Goal: Task Accomplishment & Management: Use online tool/utility

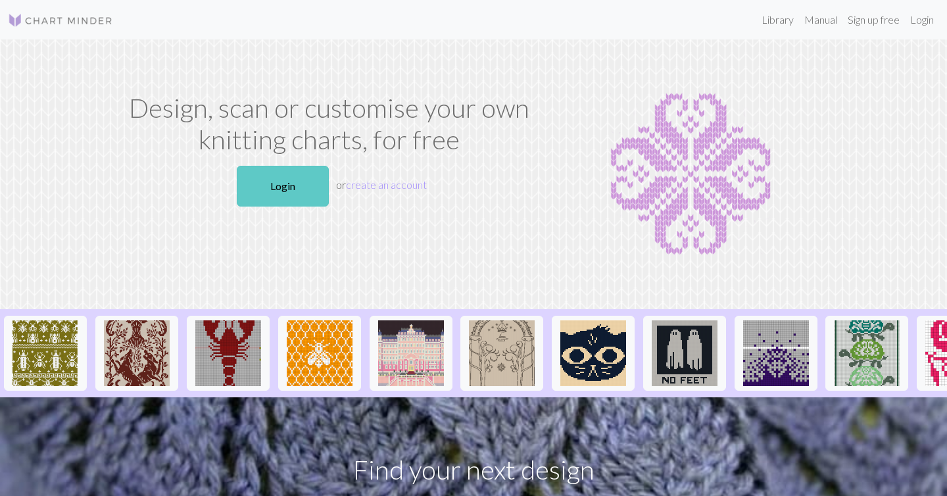
click at [282, 179] on link "Login" at bounding box center [283, 186] width 92 height 41
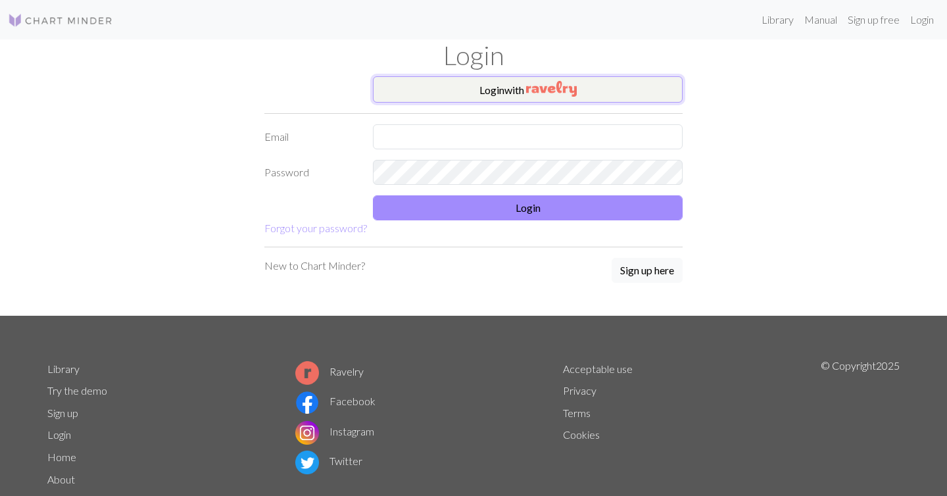
click at [535, 99] on button "Login with" at bounding box center [528, 89] width 310 height 26
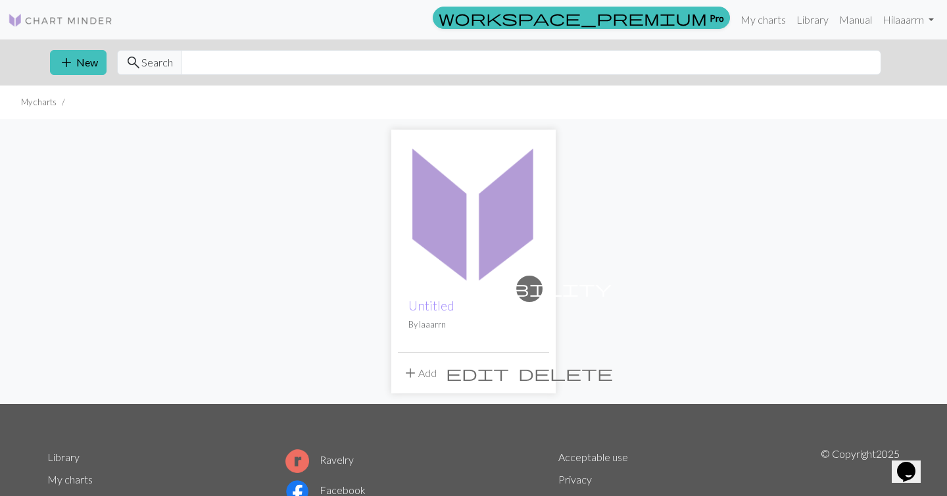
click at [470, 295] on div "visibility Untitled By laaarrn" at bounding box center [473, 319] width 151 height 64
click at [493, 197] on img at bounding box center [473, 211] width 151 height 151
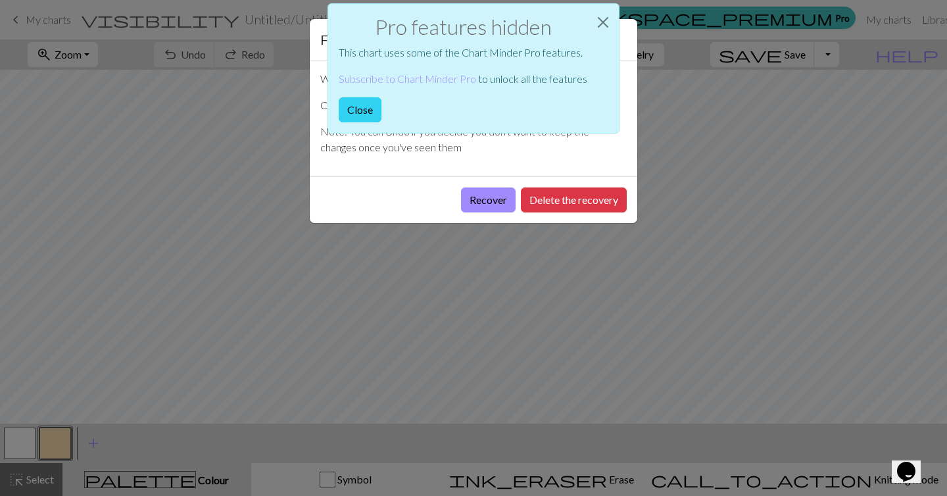
click at [356, 111] on button "Close" at bounding box center [360, 109] width 43 height 25
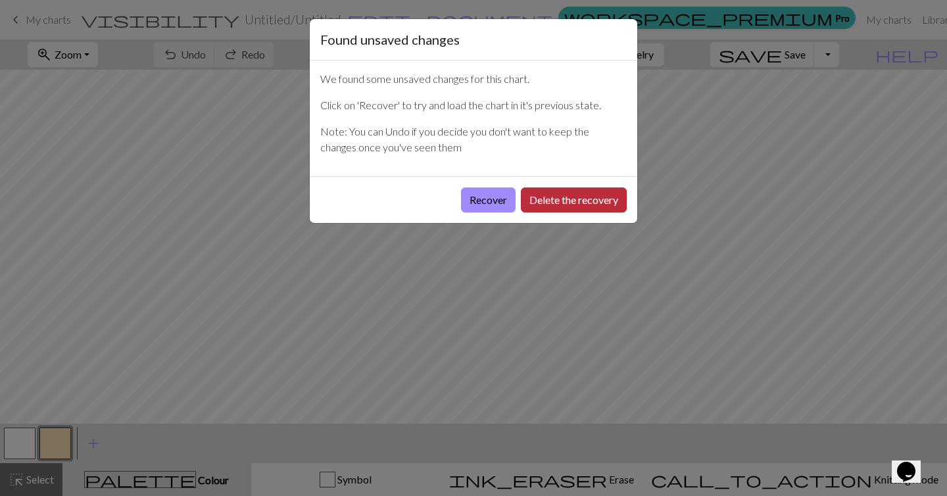
click at [533, 208] on button "Delete the recovery" at bounding box center [574, 199] width 106 height 25
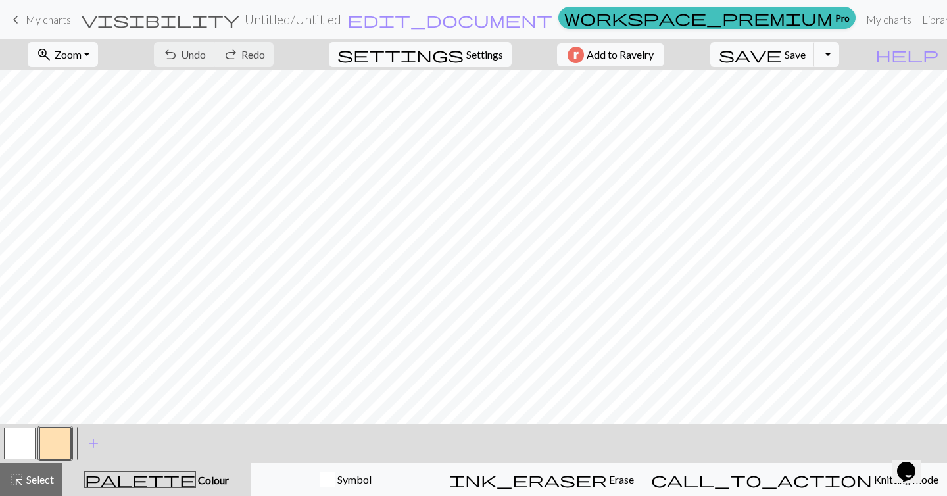
click at [51, 18] on span "My charts" at bounding box center [48, 19] width 45 height 12
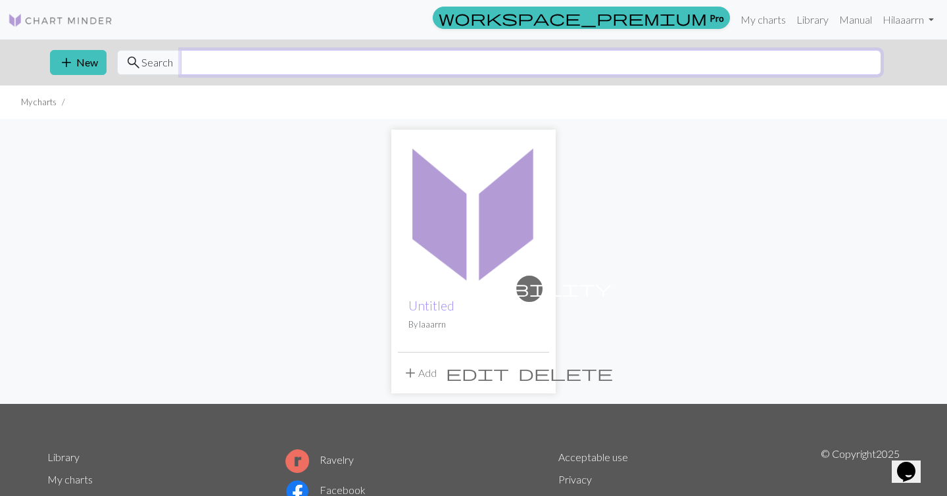
click at [278, 64] on input "text" at bounding box center [531, 62] width 700 height 25
type input "cat"
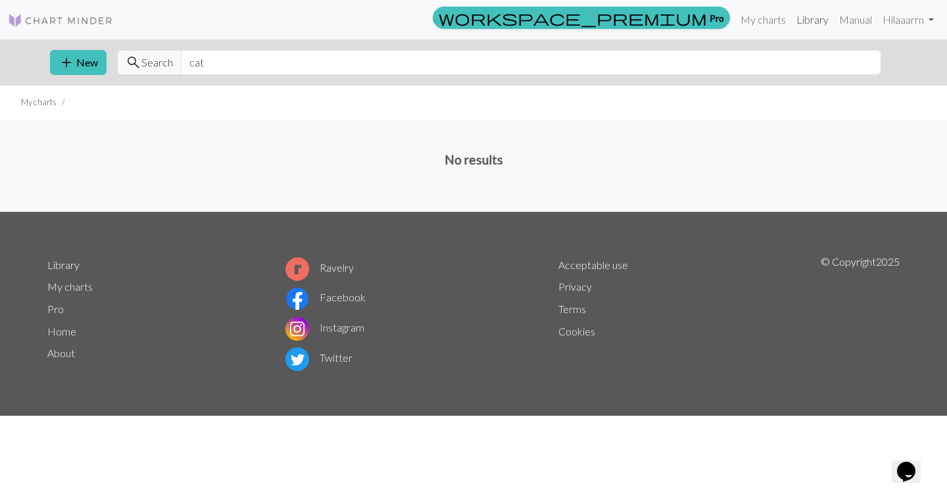
click at [795, 24] on link "Library" at bounding box center [812, 20] width 43 height 26
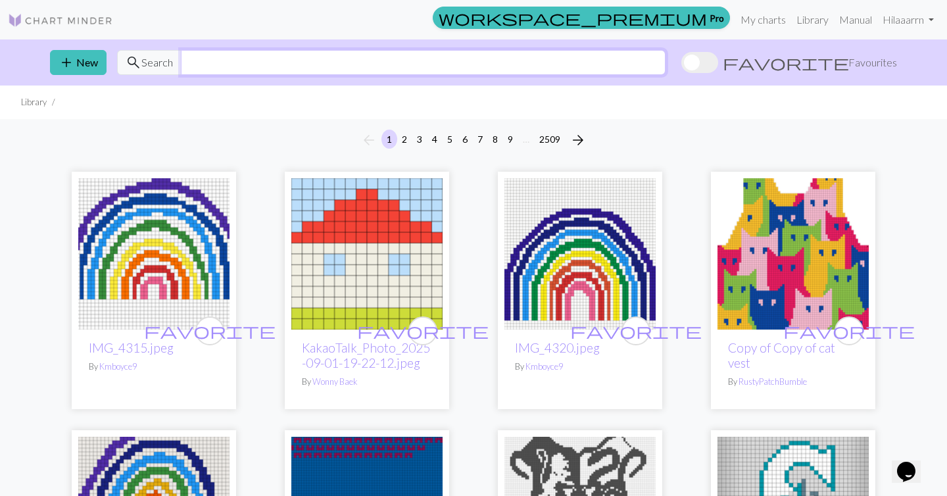
click at [491, 64] on input "text" at bounding box center [423, 62] width 485 height 25
type input "black cat"
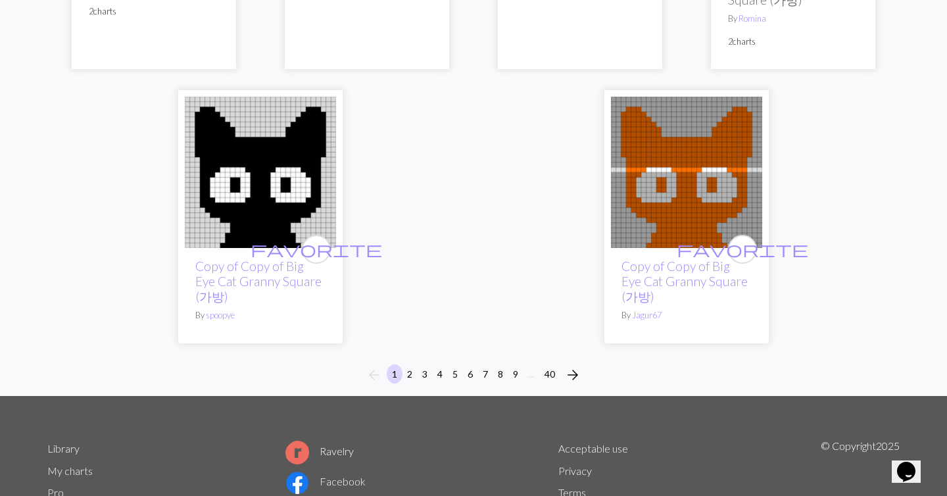
scroll to position [3800, 0]
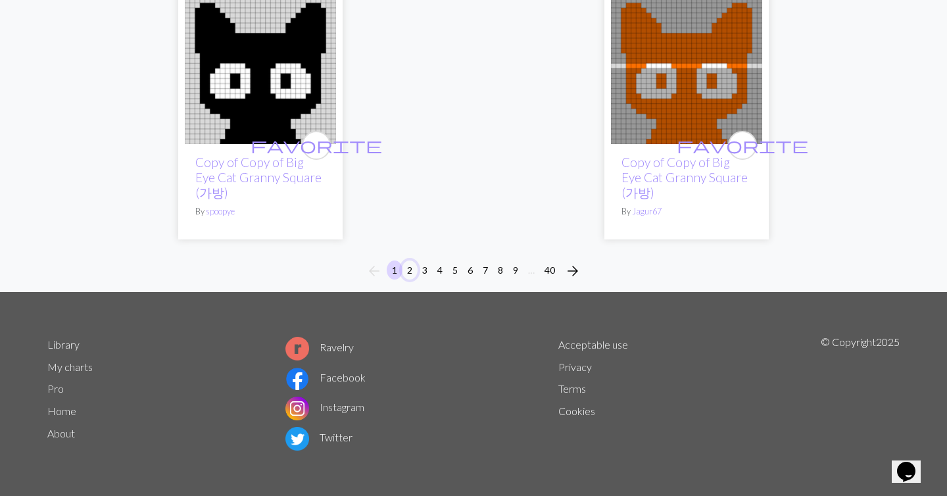
click at [410, 274] on button "2" at bounding box center [410, 269] width 16 height 19
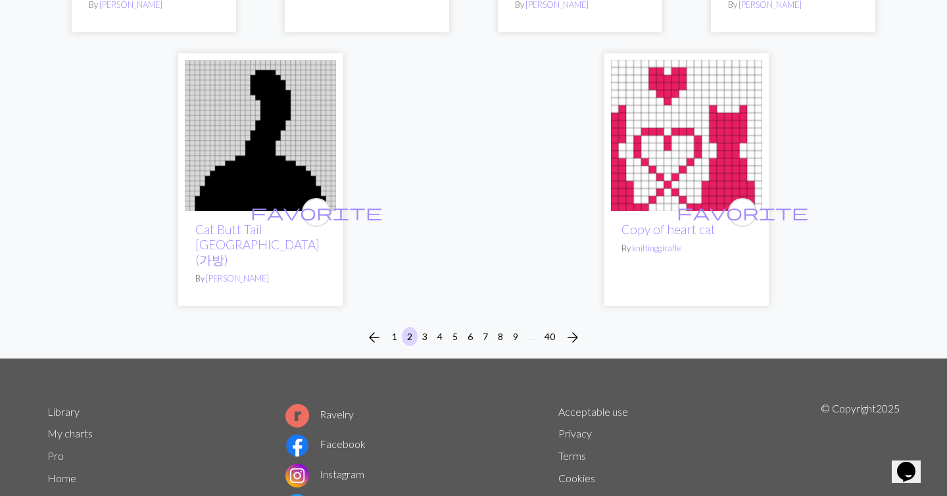
scroll to position [3686, 0]
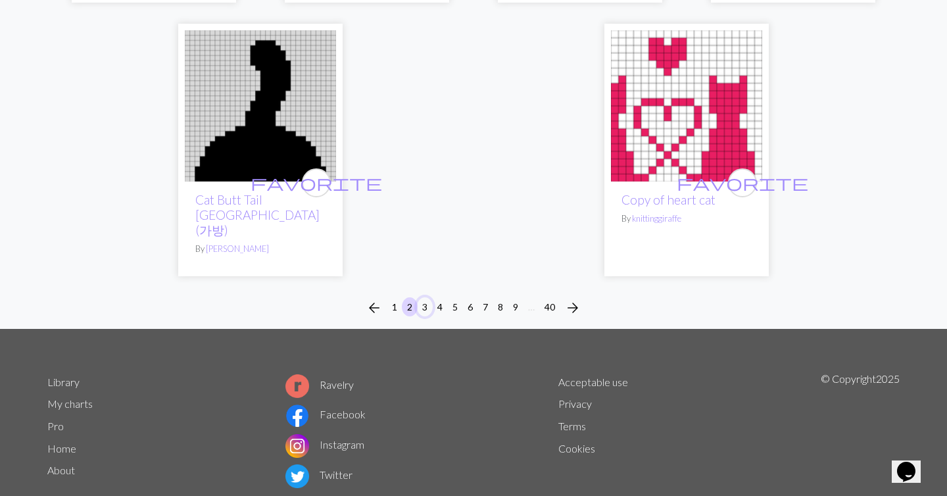
click at [426, 297] on button "3" at bounding box center [425, 306] width 16 height 19
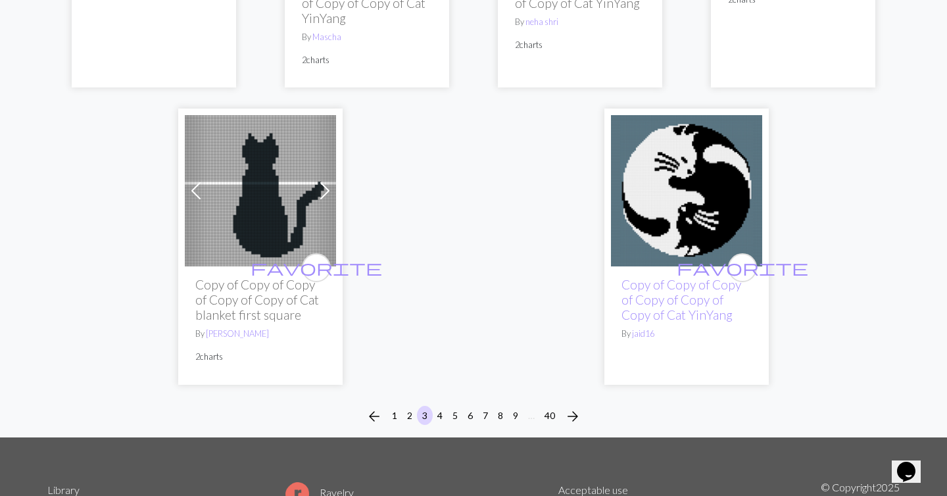
scroll to position [3848, 0]
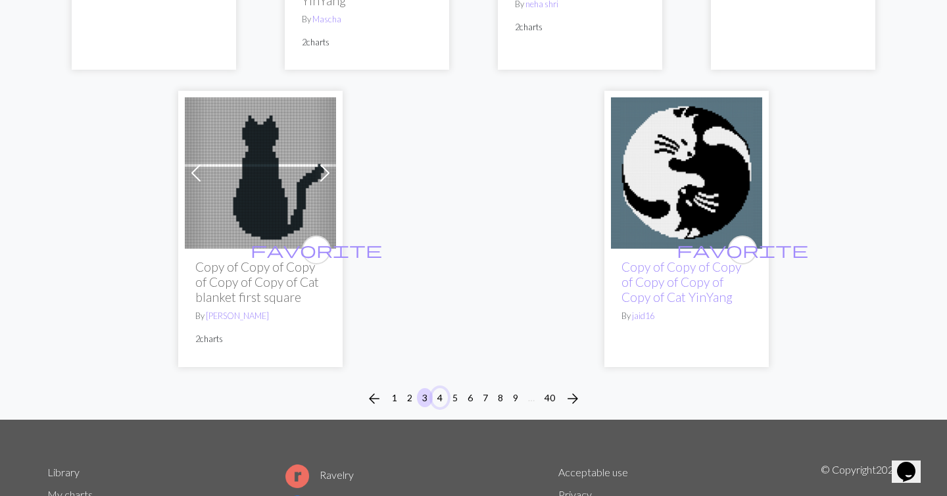
click at [442, 388] on button "4" at bounding box center [440, 397] width 16 height 19
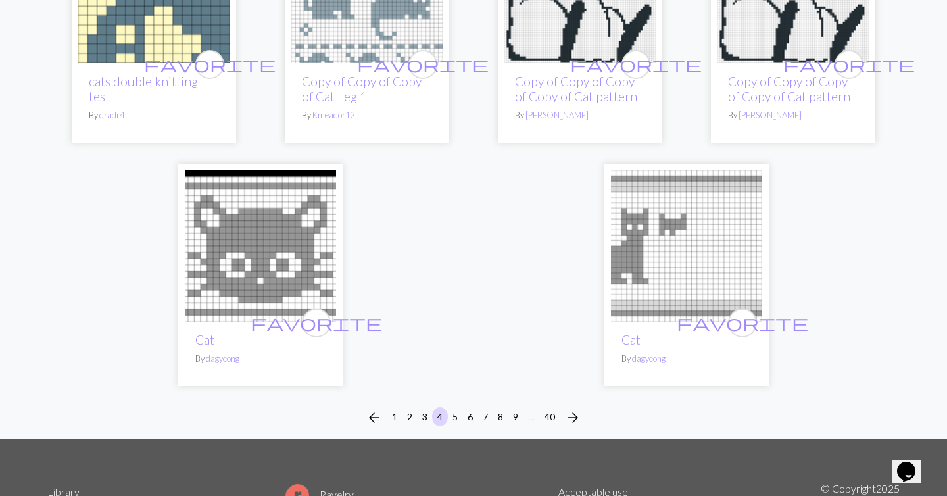
scroll to position [3645, 0]
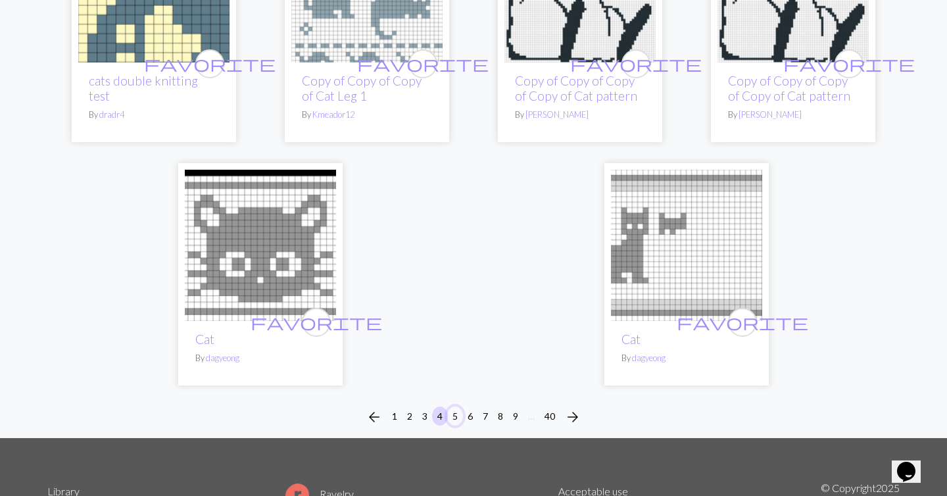
click at [453, 406] on button "5" at bounding box center [455, 415] width 16 height 19
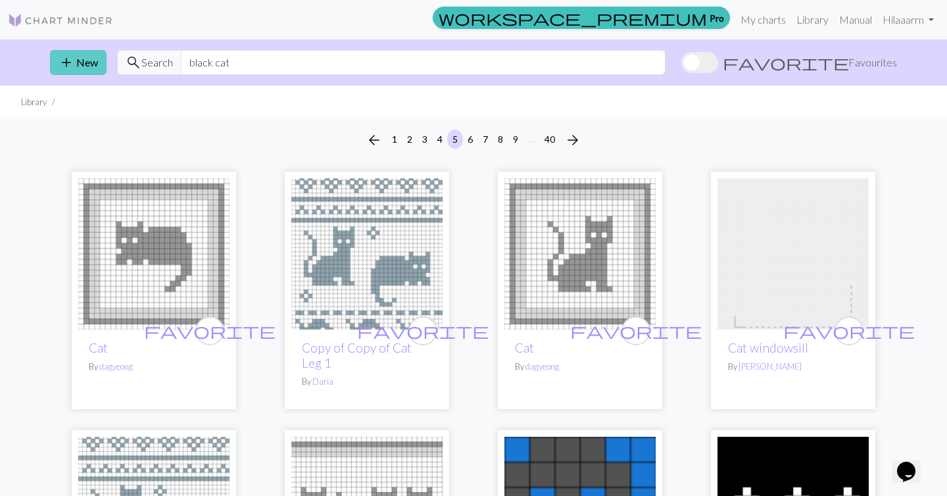
click at [80, 67] on button "add New" at bounding box center [78, 62] width 57 height 25
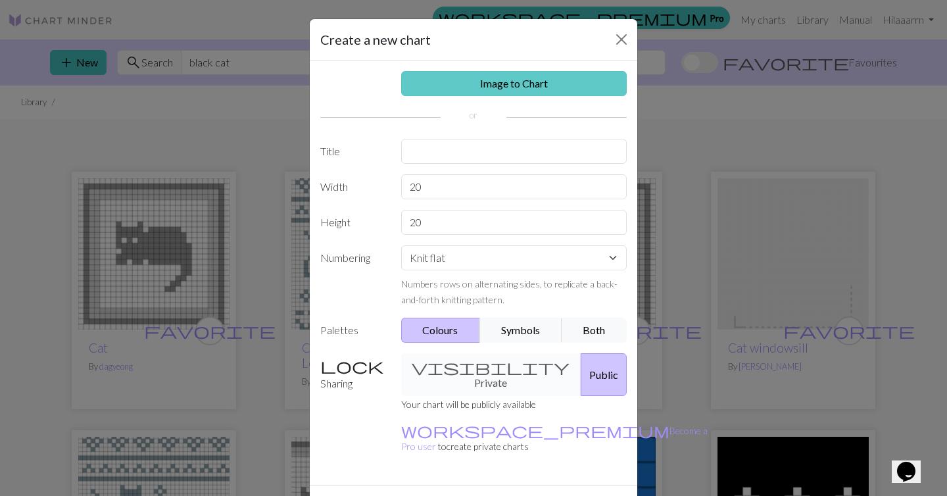
click at [503, 74] on link "Image to Chart" at bounding box center [514, 83] width 226 height 25
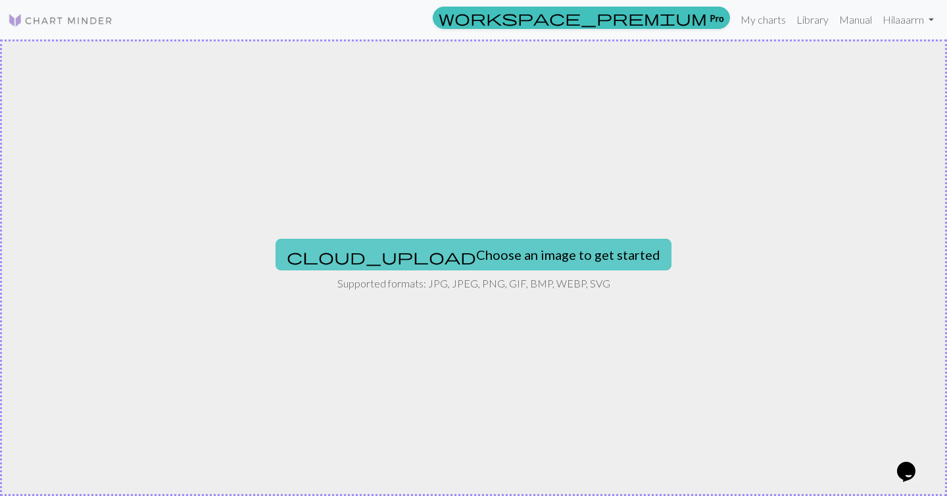
click at [453, 244] on button "cloud_upload Choose an image to get started" at bounding box center [474, 255] width 396 height 32
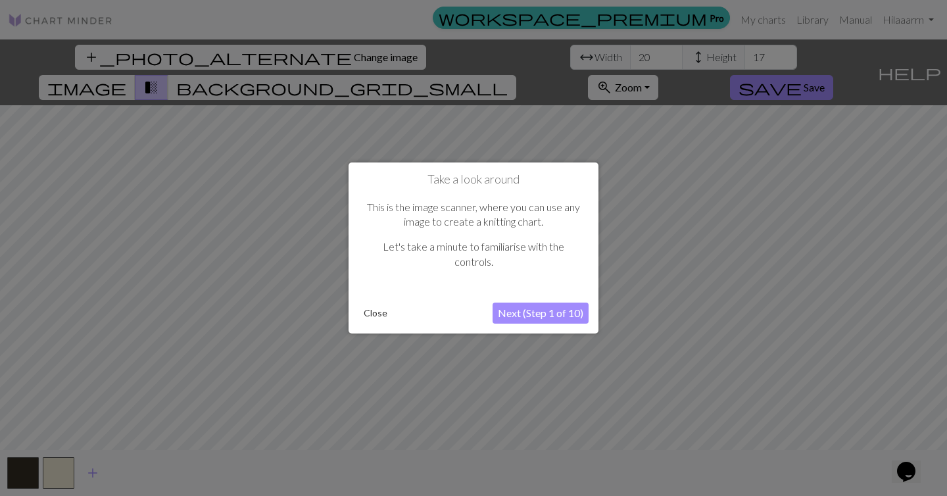
click at [534, 319] on button "Next (Step 1 of 10)" at bounding box center [541, 313] width 96 height 21
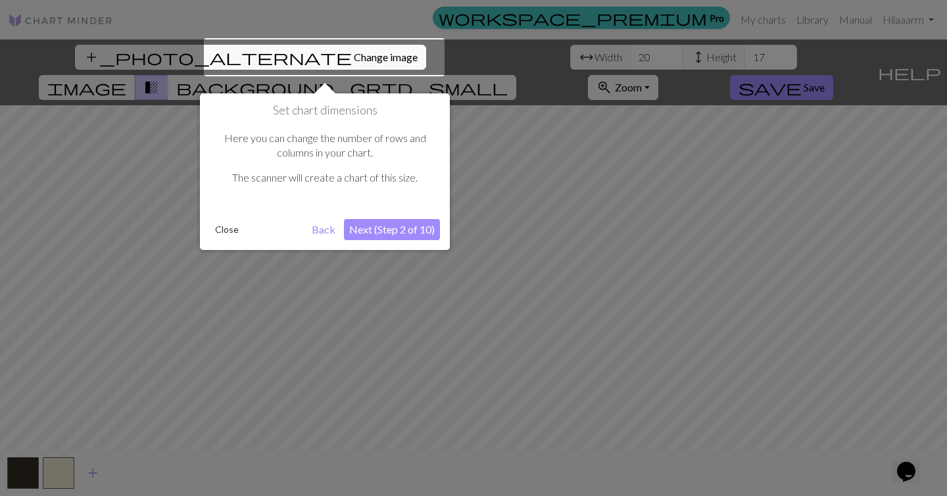
click at [397, 230] on button "Next (Step 2 of 10)" at bounding box center [392, 229] width 96 height 21
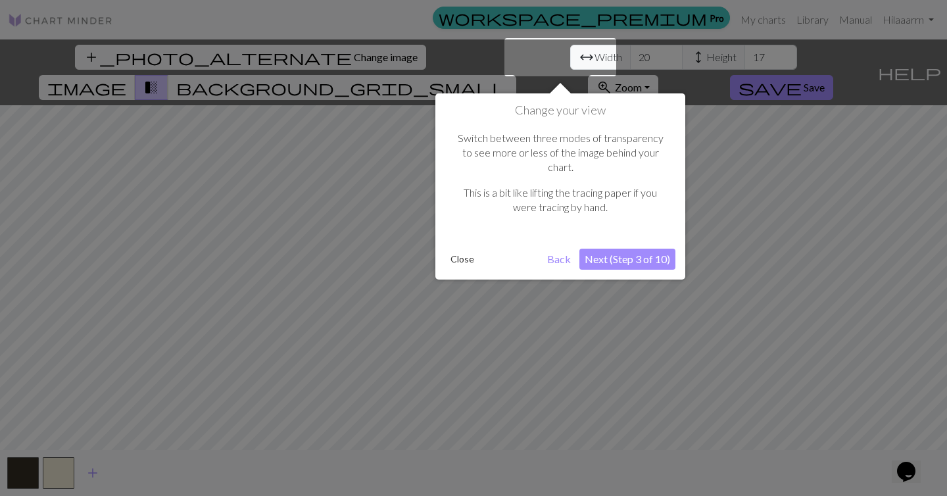
click at [628, 249] on button "Next (Step 3 of 10)" at bounding box center [627, 259] width 96 height 21
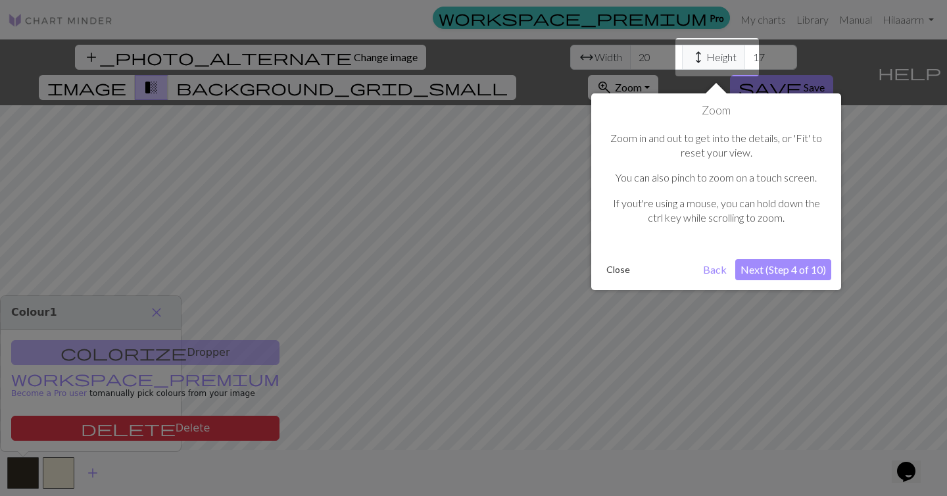
click at [779, 260] on button "Next (Step 4 of 10)" at bounding box center [783, 269] width 96 height 21
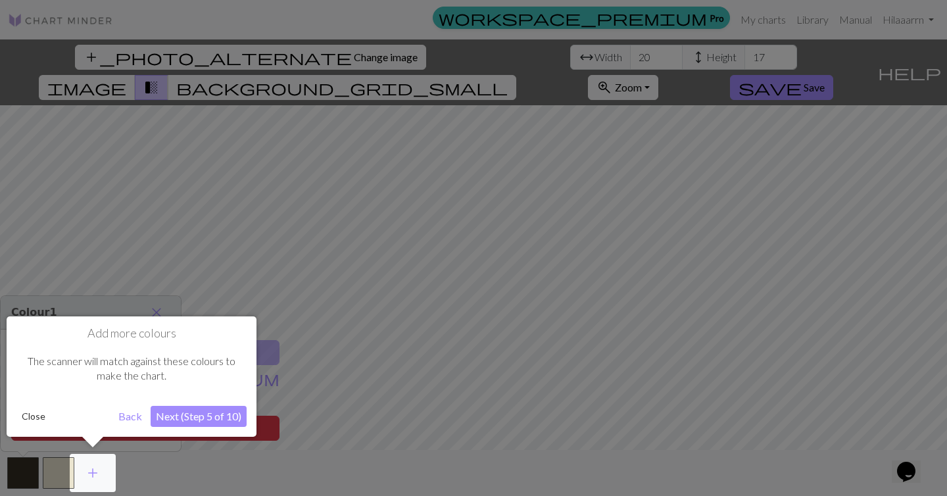
click at [243, 416] on button "Next (Step 5 of 10)" at bounding box center [199, 416] width 96 height 21
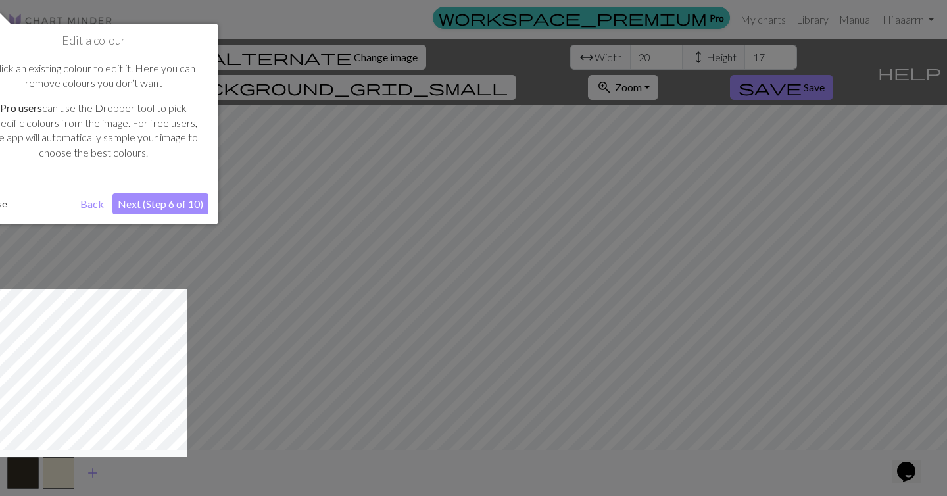
click at [158, 209] on button "Next (Step 6 of 10)" at bounding box center [160, 203] width 96 height 21
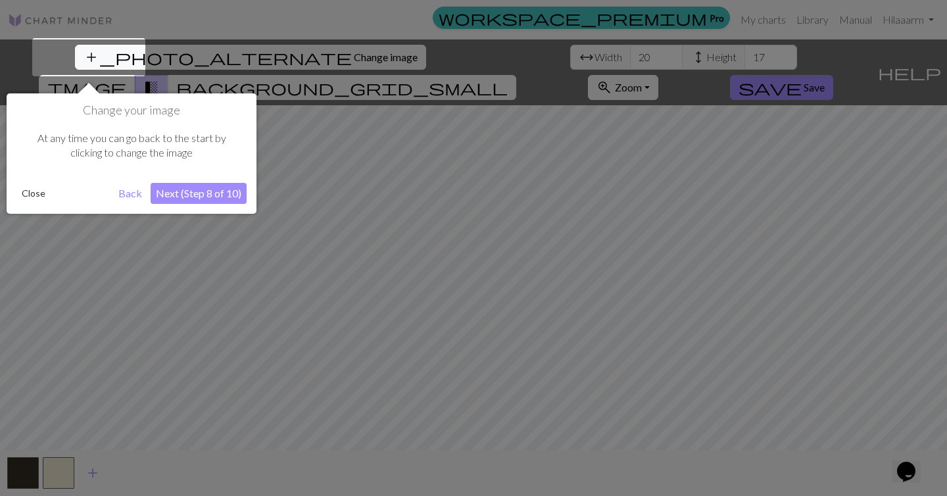
click at [173, 199] on button "Next (Step 8 of 10)" at bounding box center [199, 193] width 96 height 21
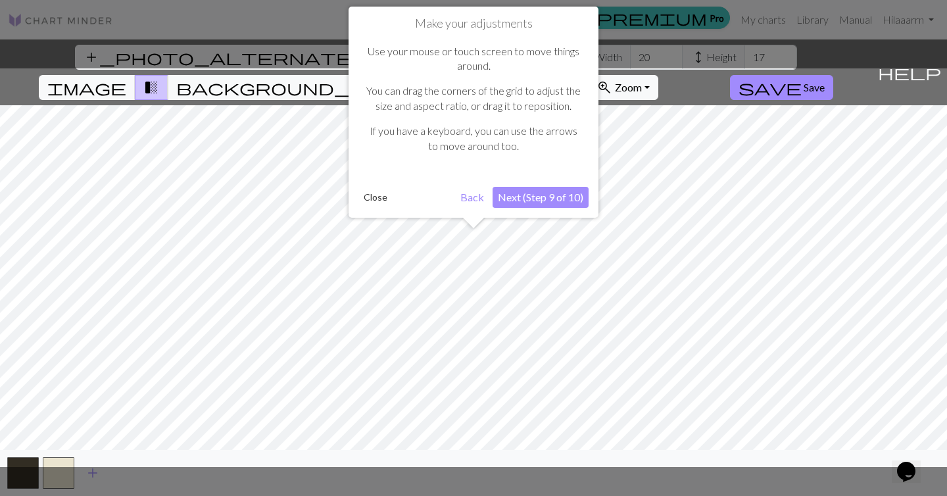
click at [548, 205] on button "Next (Step 9 of 10)" at bounding box center [541, 197] width 96 height 21
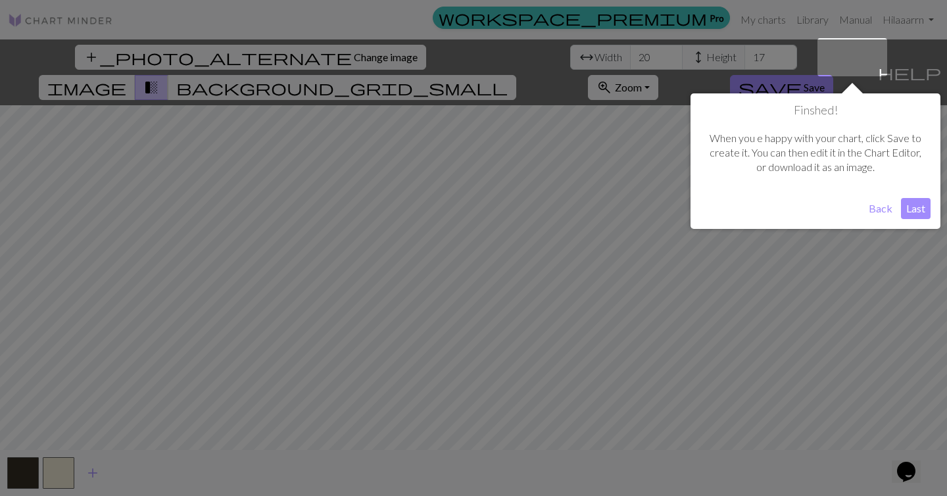
click at [917, 210] on button "Last" at bounding box center [916, 208] width 30 height 21
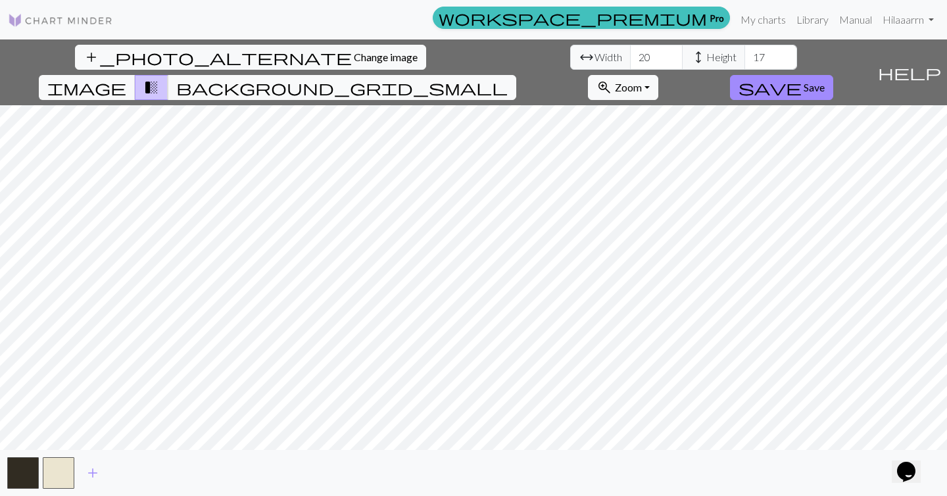
click at [263, 74] on div "add_photo_alternate Change image arrow_range Width 20 height Height 17 image tr…" at bounding box center [473, 267] width 947 height 456
click at [693, 451] on div "add_photo_alternate Change image arrow_range Width 20 height Height 17 image tr…" at bounding box center [473, 267] width 947 height 456
click at [508, 78] on span "background_grid_small" at bounding box center [341, 87] width 331 height 18
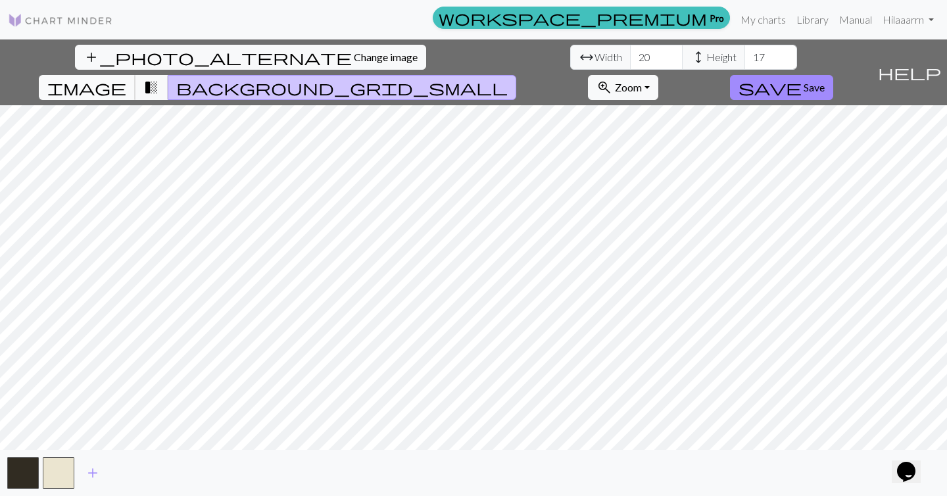
click at [126, 78] on span "image" at bounding box center [86, 87] width 79 height 18
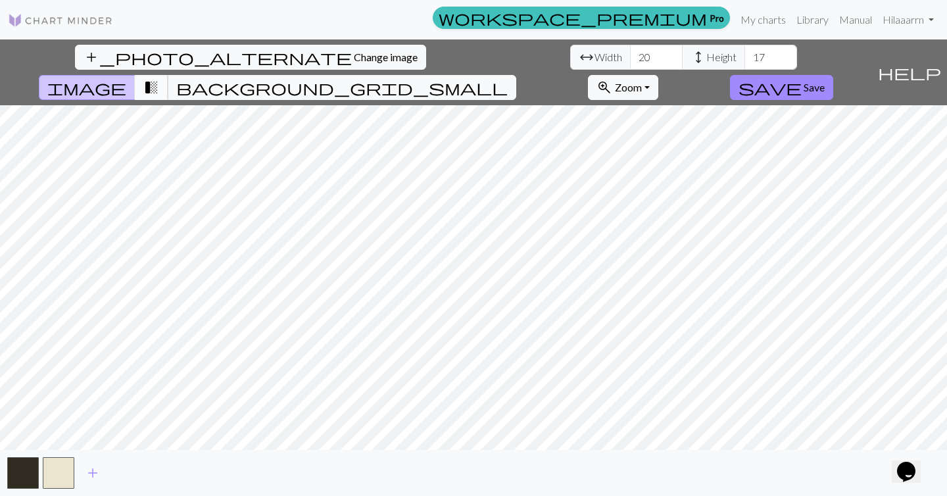
click at [159, 78] on span "transition_fade" at bounding box center [151, 87] width 16 height 18
click at [658, 75] on button "zoom_in Zoom Zoom" at bounding box center [623, 87] width 70 height 25
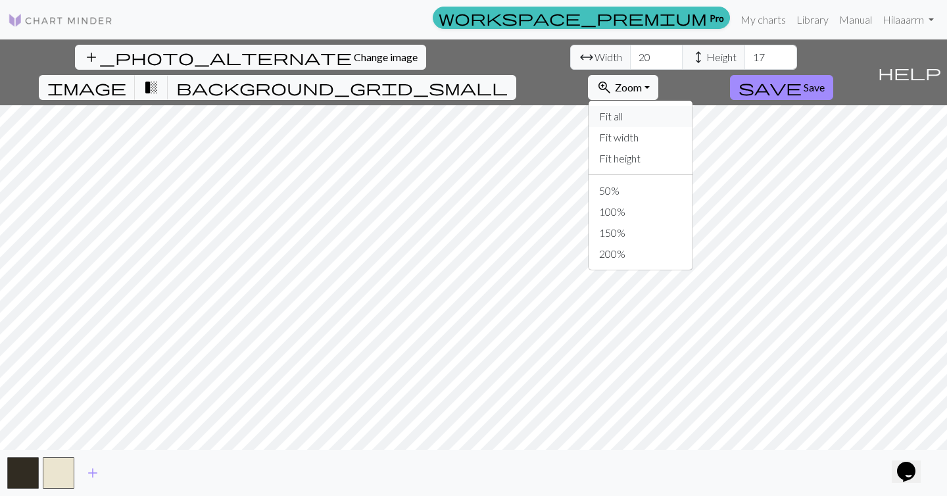
click at [693, 106] on button "Fit all" at bounding box center [641, 116] width 104 height 21
click at [658, 75] on button "zoom_in Zoom Zoom" at bounding box center [623, 87] width 70 height 25
click at [693, 127] on button "Fit width" at bounding box center [641, 137] width 104 height 21
click at [658, 75] on button "zoom_in Zoom Zoom" at bounding box center [623, 87] width 70 height 25
click at [940, 63] on span "help" at bounding box center [909, 72] width 63 height 18
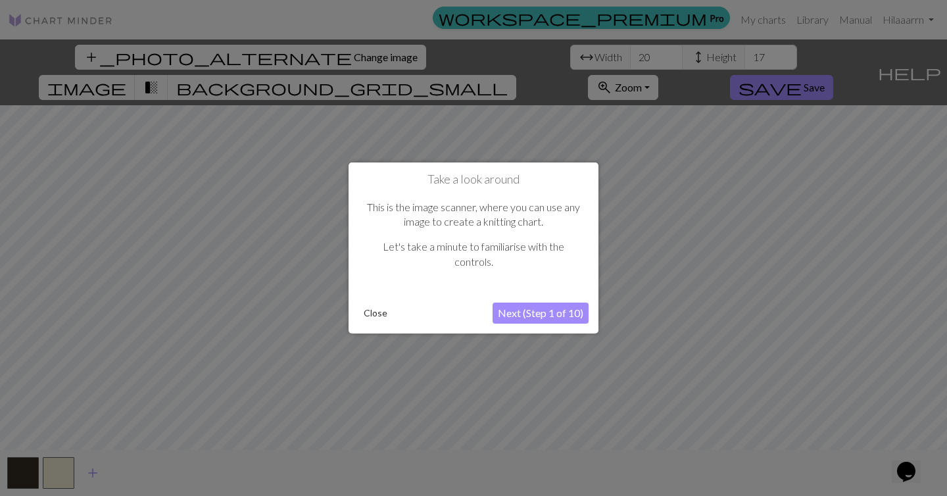
click at [375, 309] on button "Close" at bounding box center [375, 313] width 34 height 20
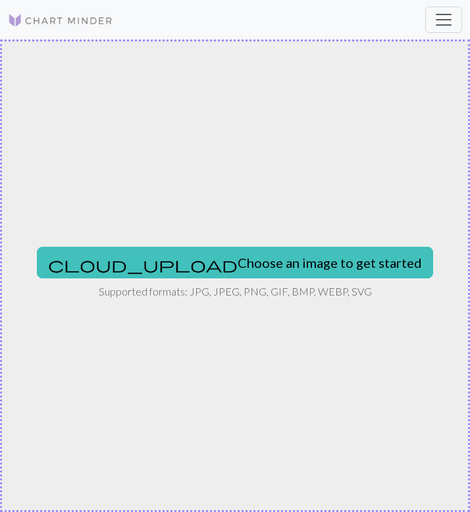
click at [68, 18] on img at bounding box center [60, 20] width 105 height 16
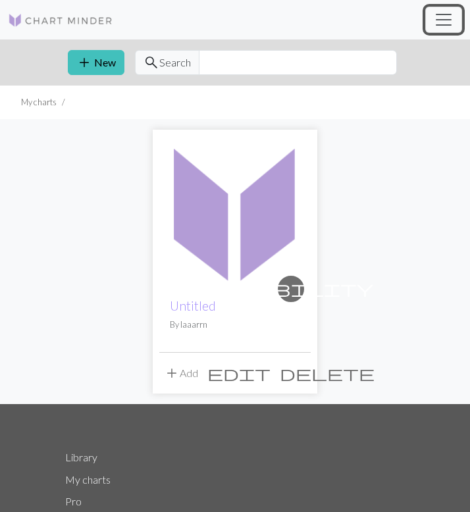
click at [444, 24] on span "Toggle navigation" at bounding box center [443, 20] width 20 height 20
click at [84, 185] on div "workspace_premium Pro My charts Library Manual Hi laaarrn Account settings Logo…" at bounding box center [235, 256] width 470 height 512
click at [103, 60] on button "add New" at bounding box center [96, 62] width 57 height 25
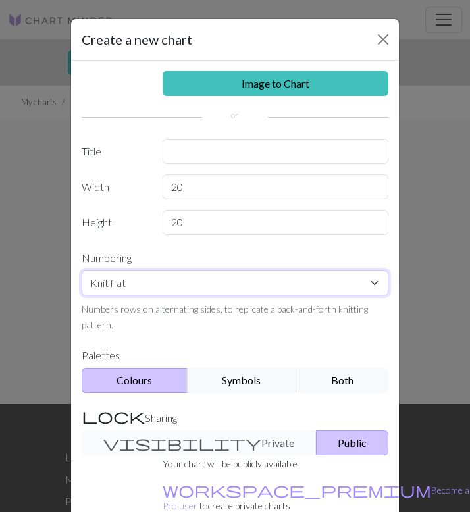
click at [157, 289] on select "Knit flat Knit in the round Lace knitting Cross stitch" at bounding box center [235, 282] width 307 height 25
select select "crossstitch"
click at [82, 270] on select "Knit flat Knit in the round Lace knitting Cross stitch" at bounding box center [235, 282] width 307 height 25
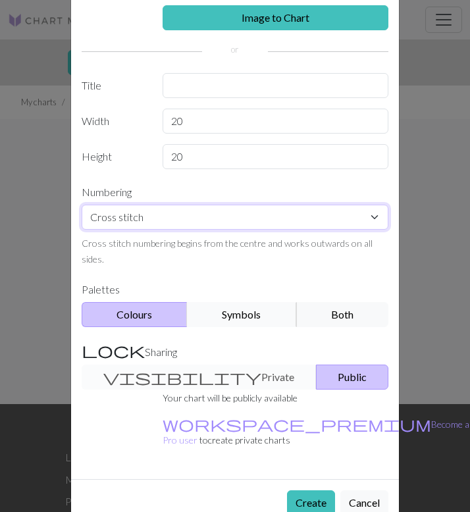
scroll to position [83, 0]
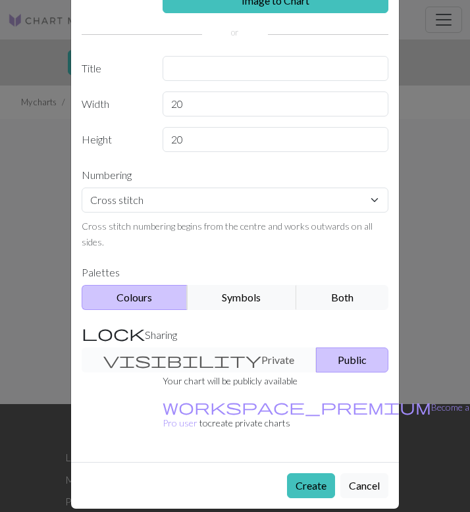
click at [206, 362] on div "visibility Private Public" at bounding box center [235, 359] width 322 height 25
click at [316, 369] on button "Public" at bounding box center [352, 359] width 72 height 25
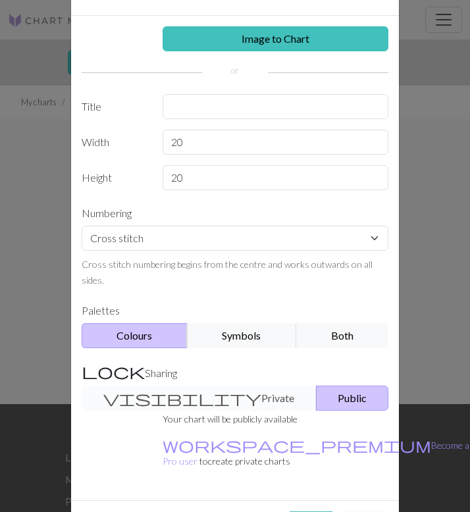
scroll to position [38, 0]
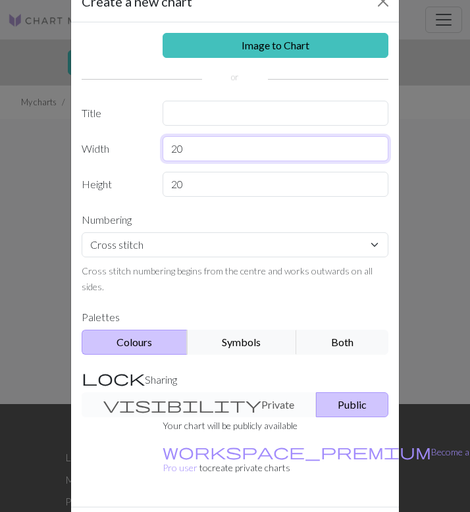
click at [190, 152] on input "20" at bounding box center [275, 148] width 226 height 25
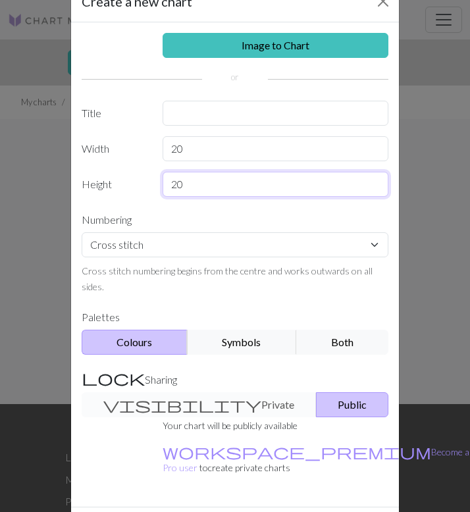
click at [178, 185] on input "20" at bounding box center [275, 184] width 226 height 25
type input "40"
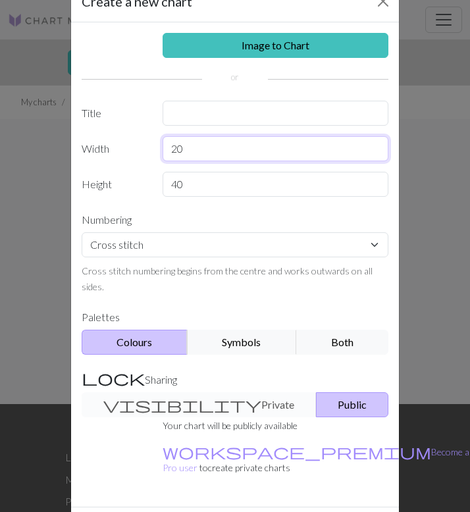
click at [185, 151] on input "20" at bounding box center [275, 148] width 226 height 25
type input "25"
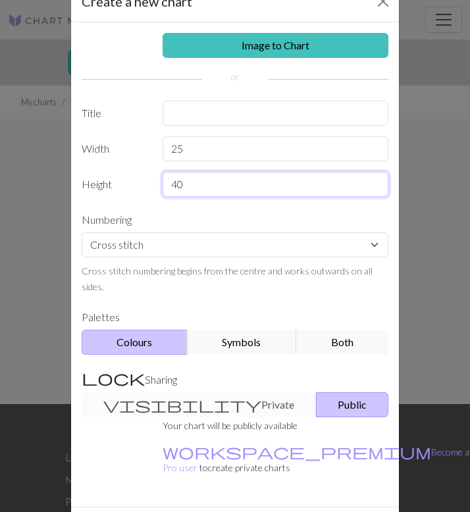
click at [193, 180] on input "40" at bounding box center [275, 184] width 226 height 25
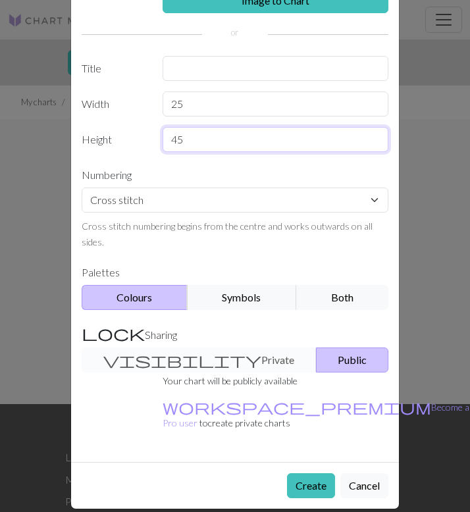
scroll to position [0, 0]
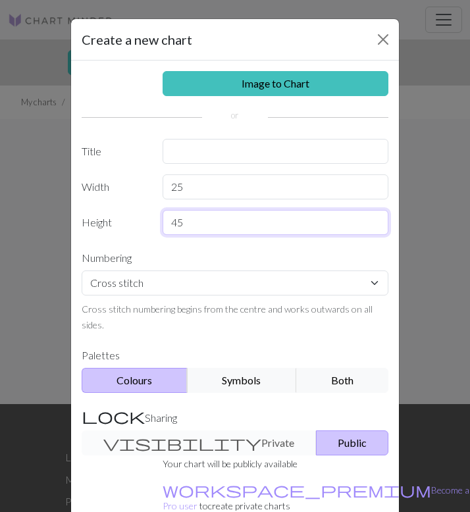
type input "45"
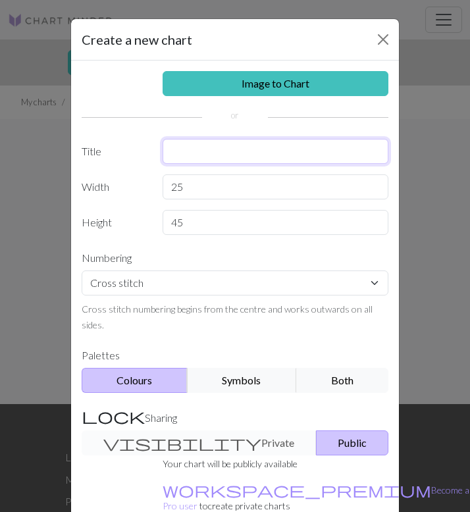
click at [247, 154] on input "text" at bounding box center [275, 151] width 226 height 25
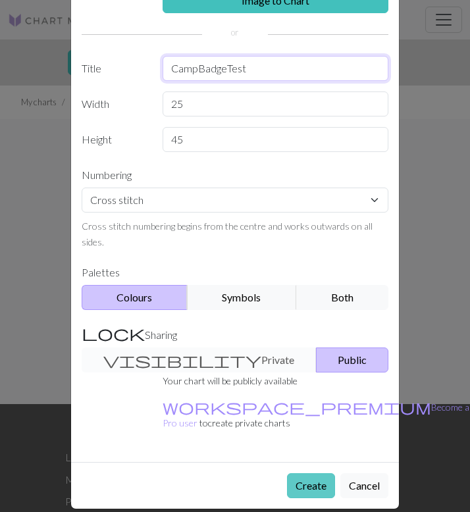
type input "CampBadgeTest"
click at [303, 473] on button "Create" at bounding box center [311, 485] width 48 height 25
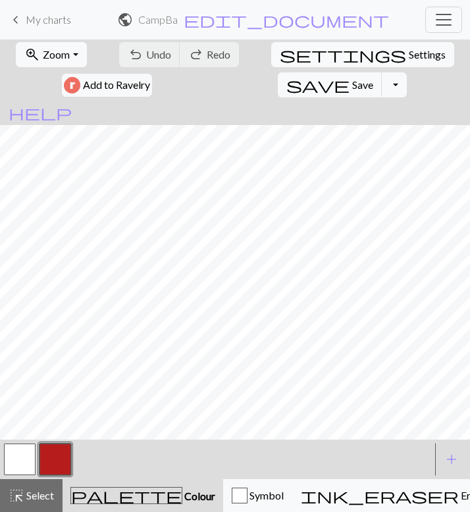
click at [59, 462] on button "button" at bounding box center [55, 459] width 32 height 32
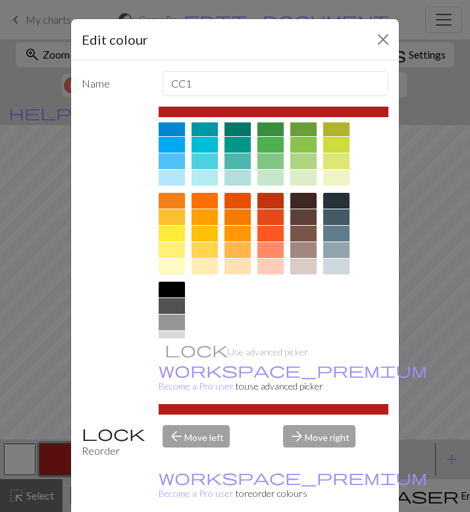
scroll to position [109, 0]
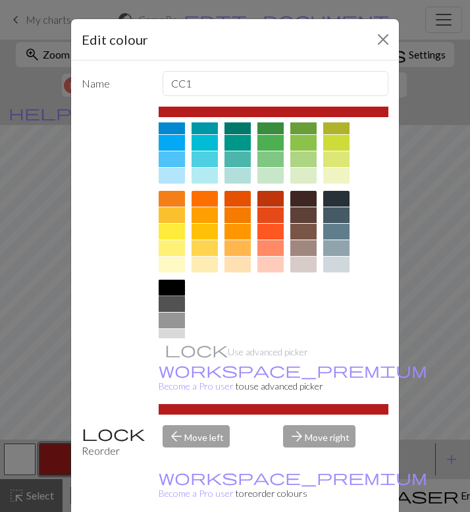
click at [174, 289] on div at bounding box center [172, 288] width 26 height 16
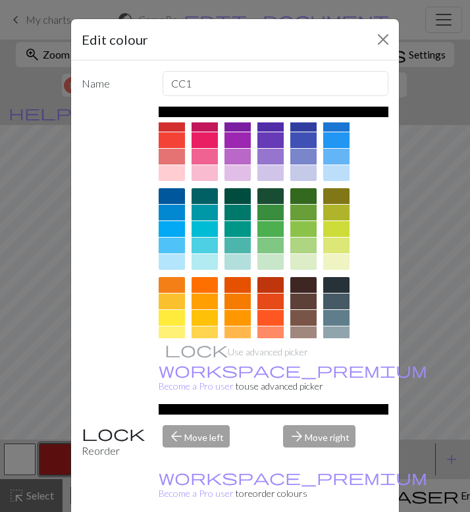
scroll to position [0, 0]
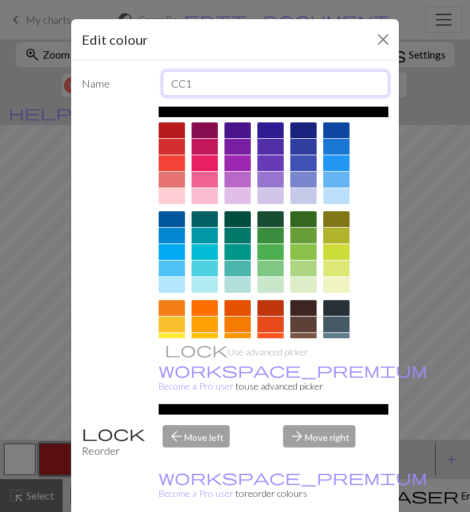
click at [185, 88] on input "CC1" at bounding box center [275, 83] width 226 height 25
type input "Black"
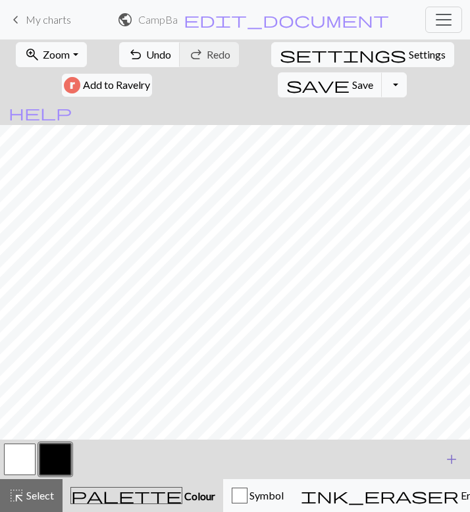
click at [454, 456] on span "add" at bounding box center [451, 459] width 16 height 18
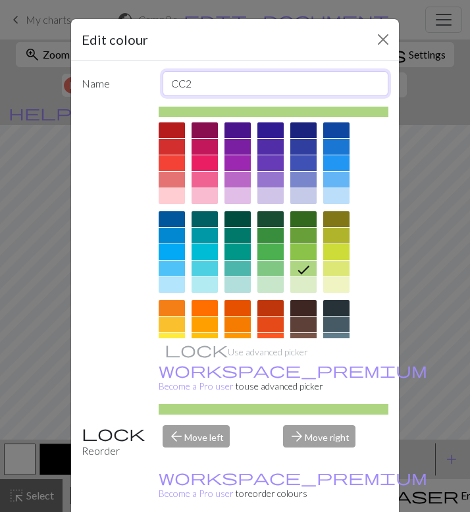
click at [209, 85] on input "CC2" at bounding box center [275, 83] width 226 height 25
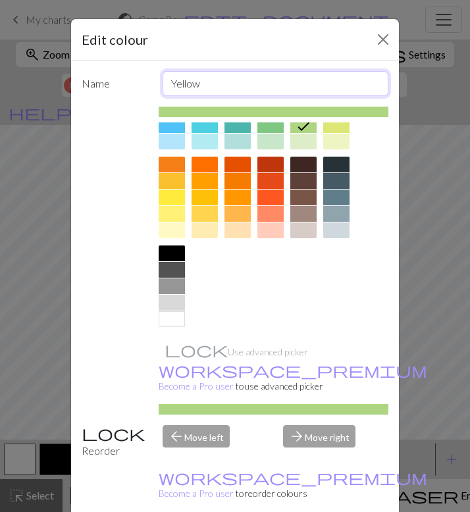
type input "Yellow"
click at [172, 214] on div at bounding box center [172, 214] width 26 height 16
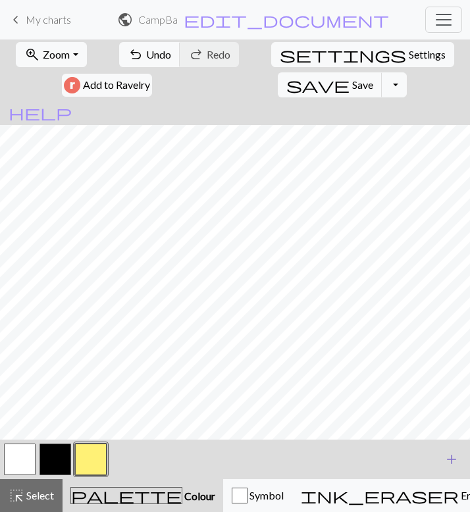
click at [449, 460] on span "add" at bounding box center [451, 459] width 16 height 18
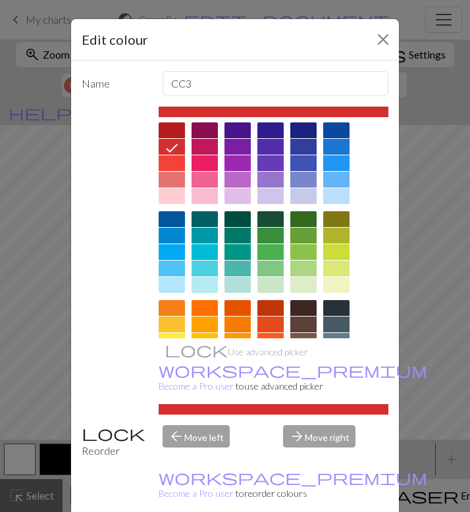
click at [215, 194] on div at bounding box center [204, 196] width 26 height 16
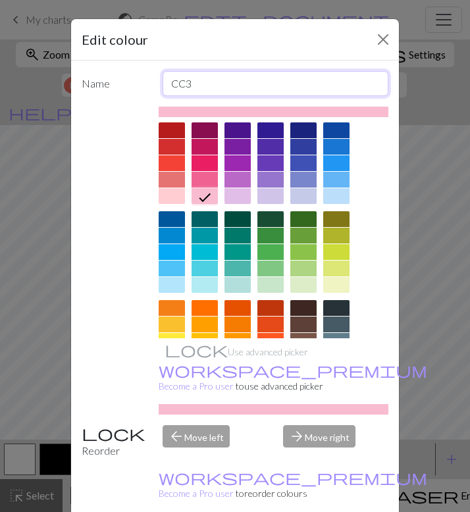
click at [255, 89] on input "CC3" at bounding box center [275, 83] width 226 height 25
type input "Pink"
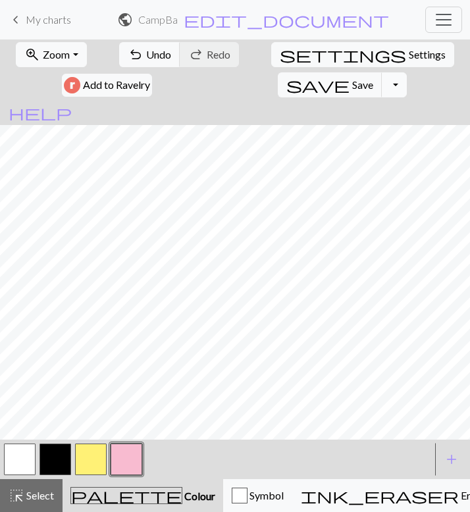
click at [406, 72] on button "Toggle Dropdown" at bounding box center [393, 84] width 25 height 25
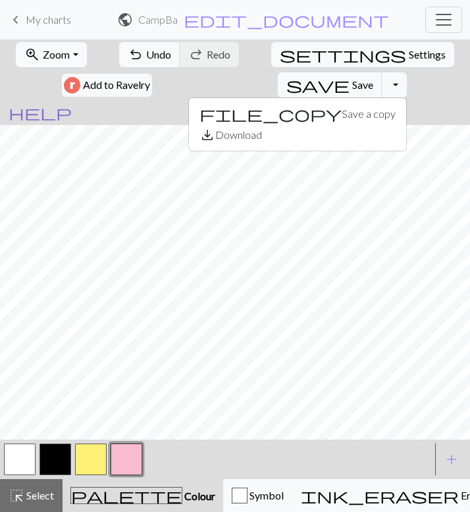
click at [16, 103] on span "help" at bounding box center [40, 112] width 63 height 18
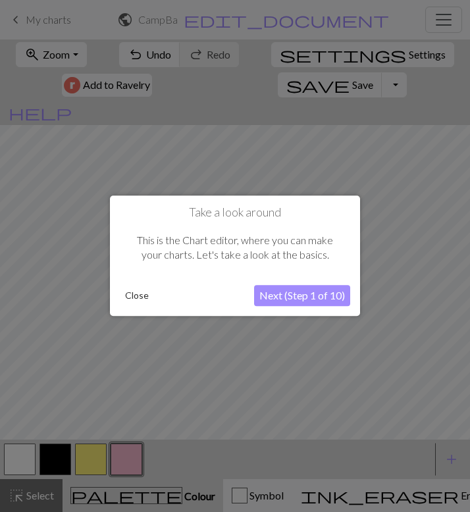
click at [142, 303] on button "Close" at bounding box center [137, 296] width 34 height 20
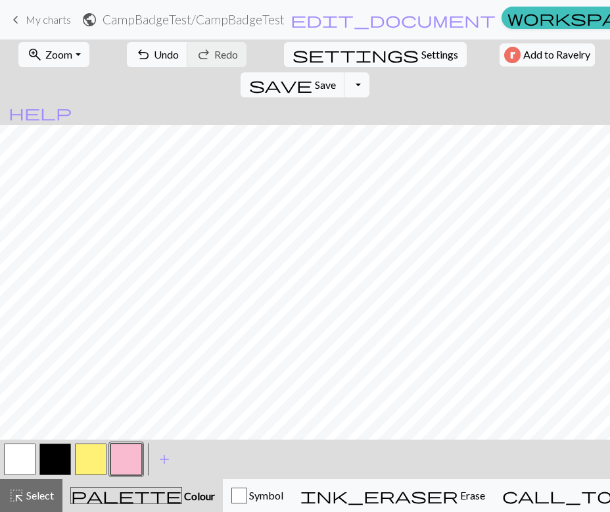
scroll to position [0, 0]
click at [154, 53] on span "Undo" at bounding box center [166, 54] width 25 height 12
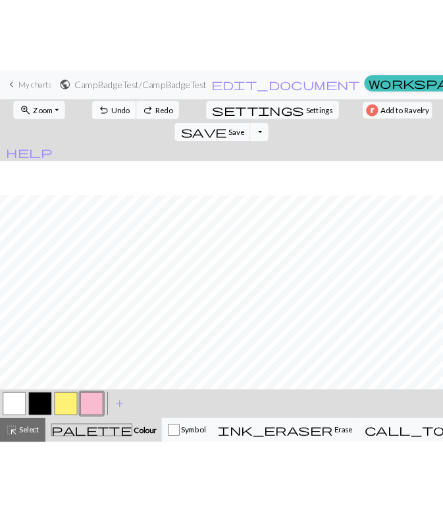
scroll to position [47, 0]
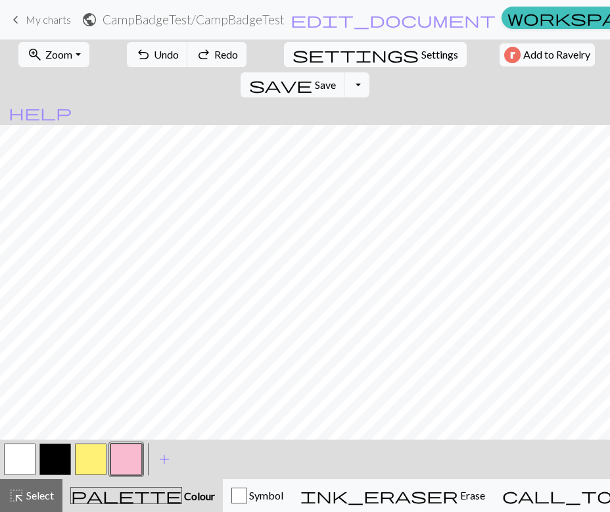
click at [422, 58] on span "Settings" at bounding box center [440, 55] width 37 height 16
select select "aran"
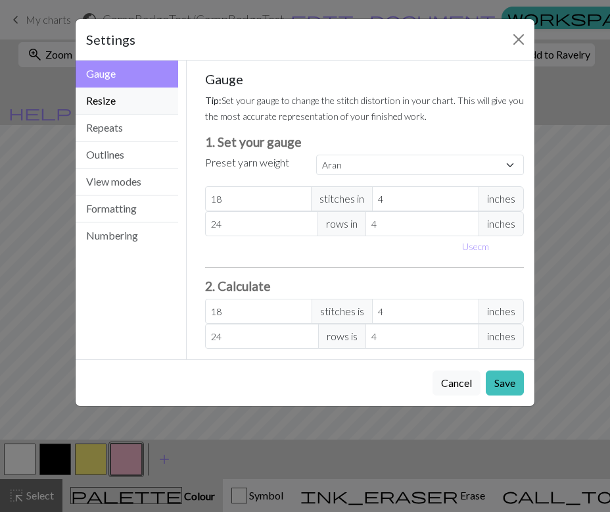
click at [122, 99] on button "Resize" at bounding box center [127, 100] width 103 height 27
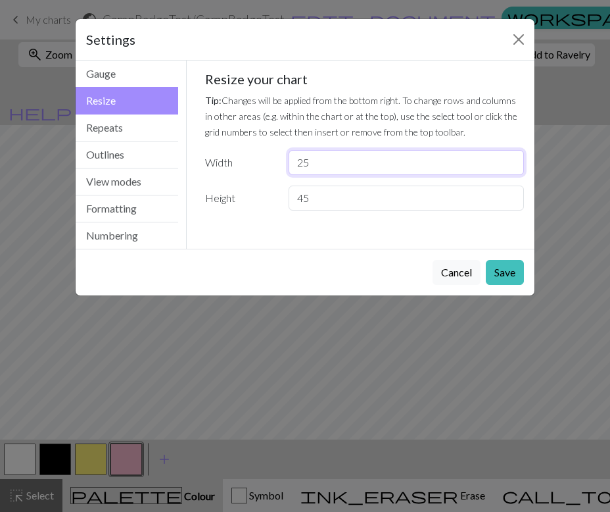
click at [315, 166] on input "25" at bounding box center [406, 162] width 235 height 25
type input "20"
click at [348, 209] on input "45" at bounding box center [406, 197] width 235 height 25
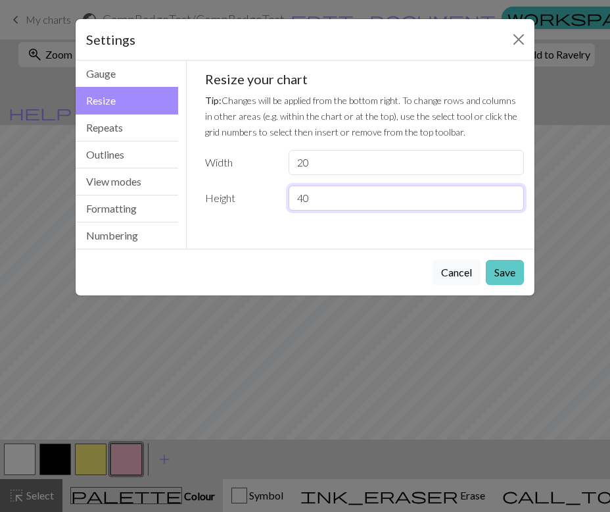
type input "40"
click at [500, 280] on button "Save" at bounding box center [505, 272] width 38 height 25
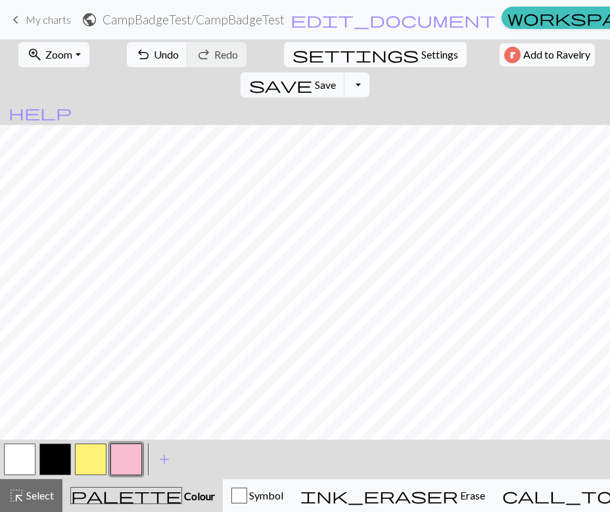
click at [293, 57] on span "settings" at bounding box center [356, 54] width 126 height 18
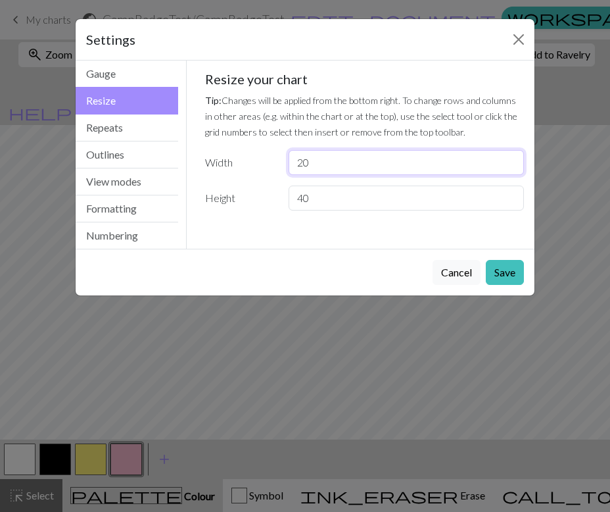
click at [314, 159] on input "20" at bounding box center [406, 162] width 235 height 25
type input "25"
click at [356, 200] on input "40" at bounding box center [406, 197] width 235 height 25
click at [502, 284] on button "Save" at bounding box center [505, 272] width 38 height 25
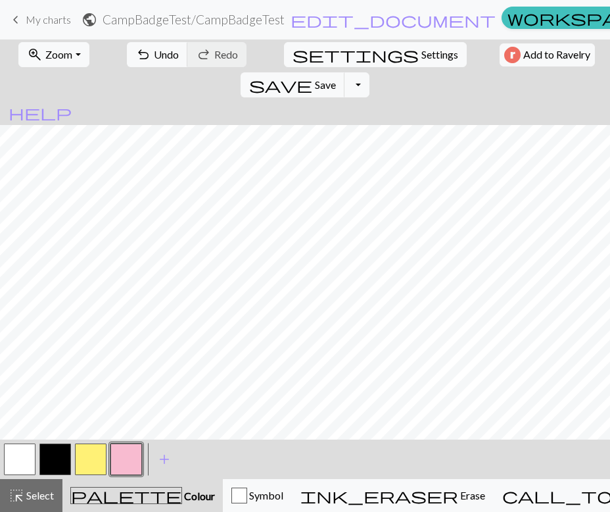
click at [95, 458] on button "button" at bounding box center [91, 459] width 32 height 32
click at [64, 462] on button "button" at bounding box center [55, 459] width 32 height 32
click at [82, 465] on button "button" at bounding box center [91, 459] width 32 height 32
click at [158, 57] on span "Undo" at bounding box center [166, 54] width 25 height 12
click at [51, 458] on button "button" at bounding box center [55, 459] width 32 height 32
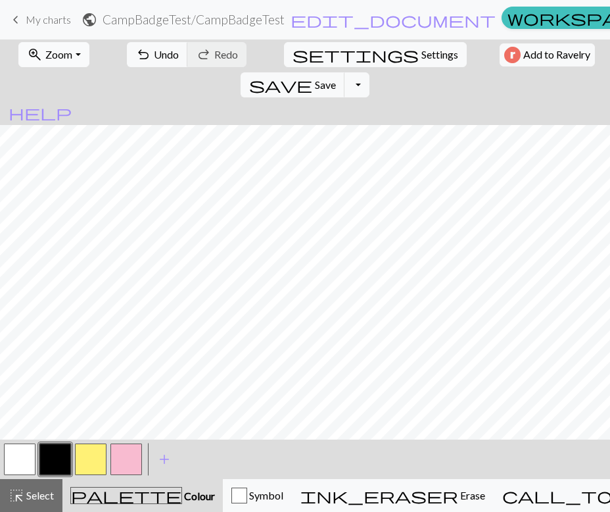
click at [80, 54] on button "zoom_in Zoom Zoom" at bounding box center [53, 54] width 70 height 25
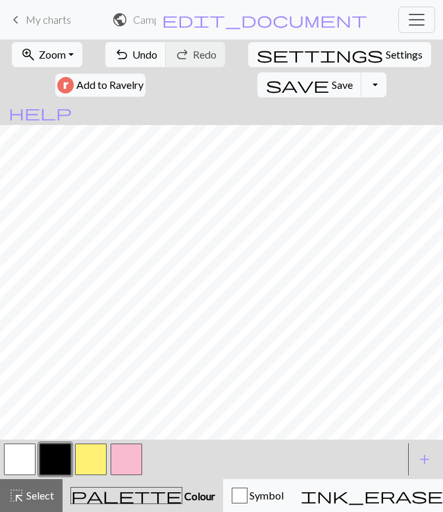
click at [132, 455] on button "button" at bounding box center [126, 459] width 32 height 32
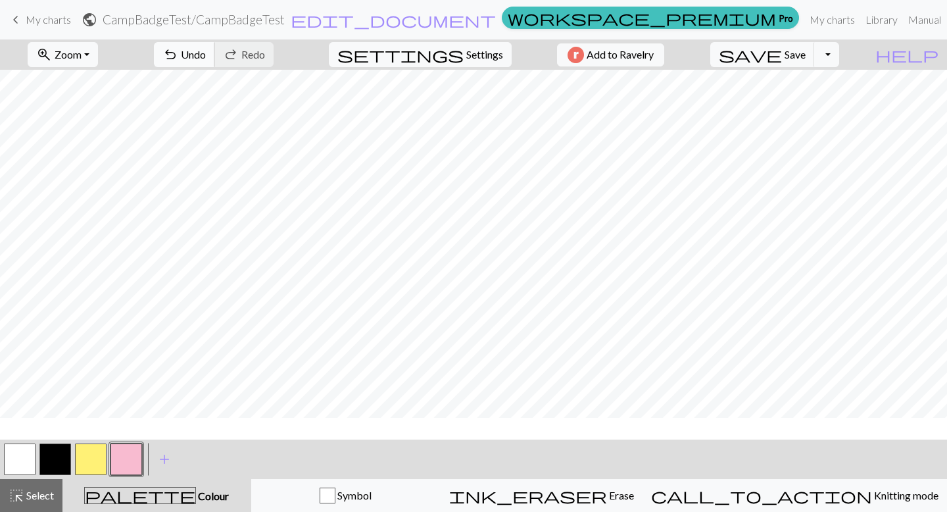
scroll to position [72, 0]
click at [164, 455] on span "add" at bounding box center [165, 459] width 16 height 18
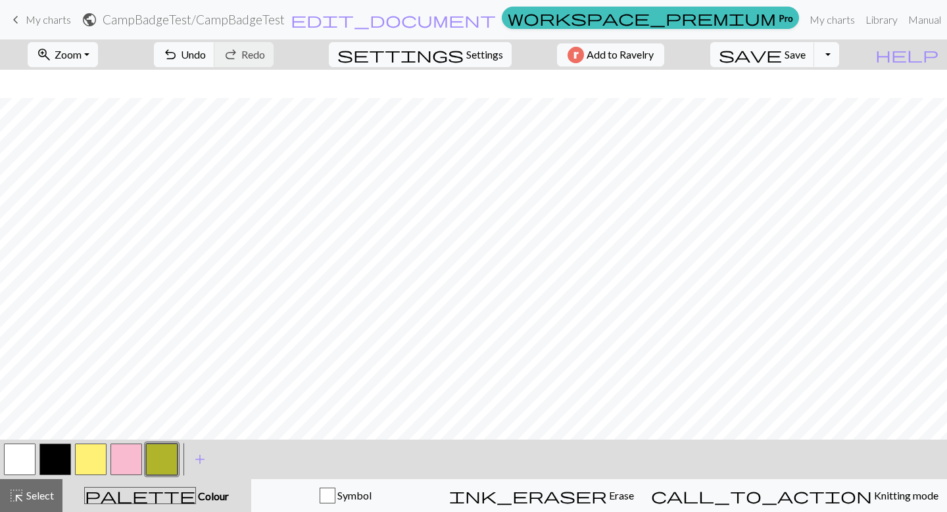
scroll to position [100, 0]
click at [809, 53] on button "save Save Save" at bounding box center [762, 54] width 105 height 25
click at [839, 57] on button "Toggle Dropdown" at bounding box center [826, 54] width 25 height 25
click at [829, 86] on button "file_copy Save a copy" at bounding box center [730, 83] width 217 height 21
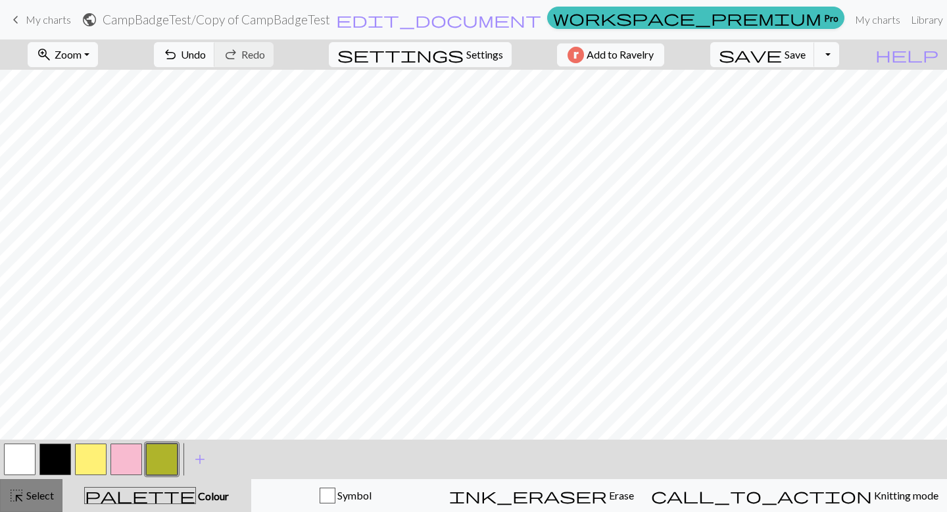
click at [45, 495] on span "Select" at bounding box center [39, 495] width 30 height 12
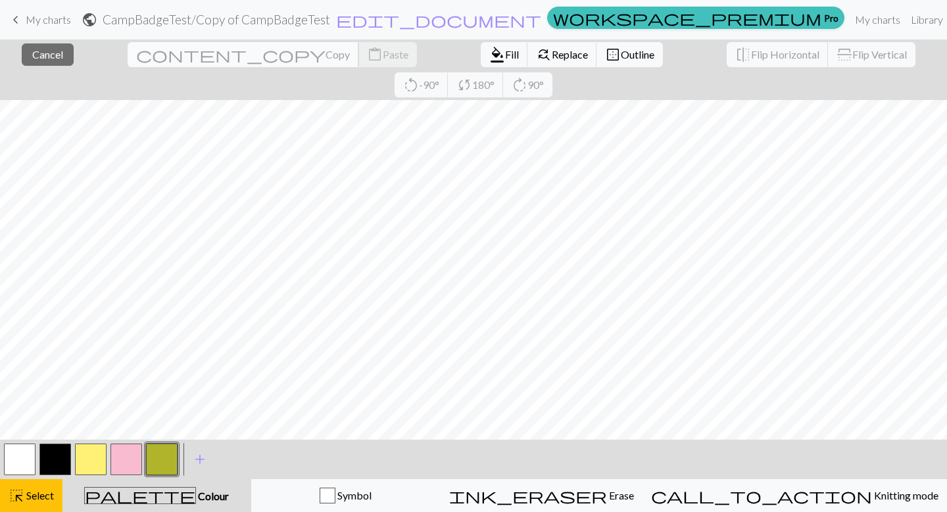
click at [326, 54] on span "Copy" at bounding box center [338, 54] width 24 height 12
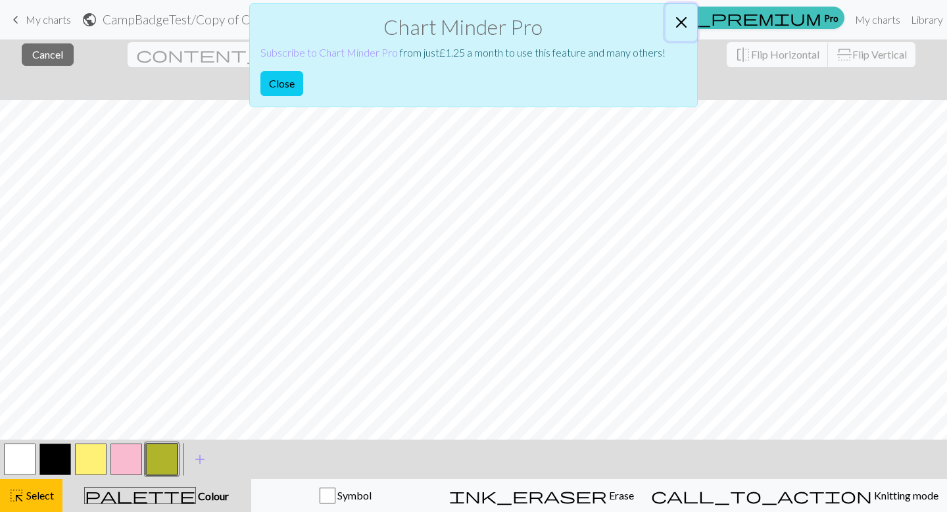
click at [689, 24] on button "Close" at bounding box center [682, 22] width 32 height 37
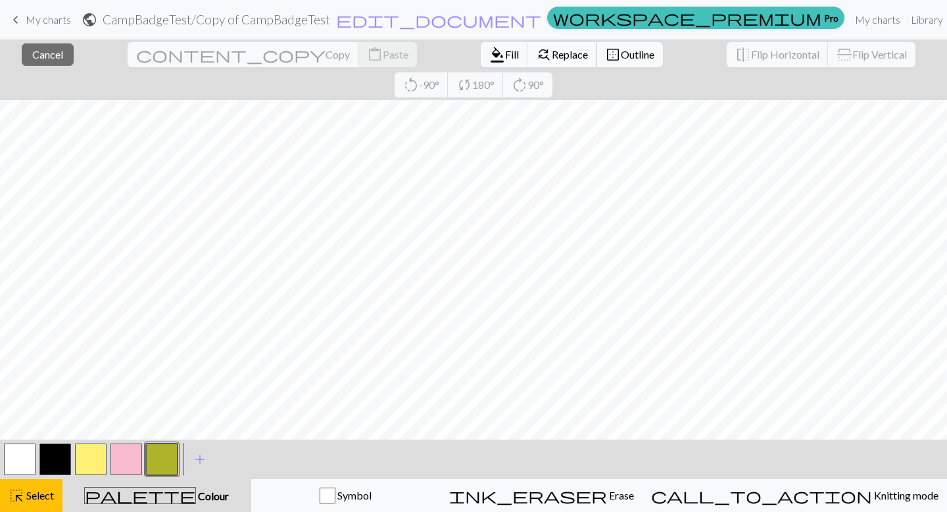
click at [536, 62] on span "find_replace" at bounding box center [544, 54] width 16 height 18
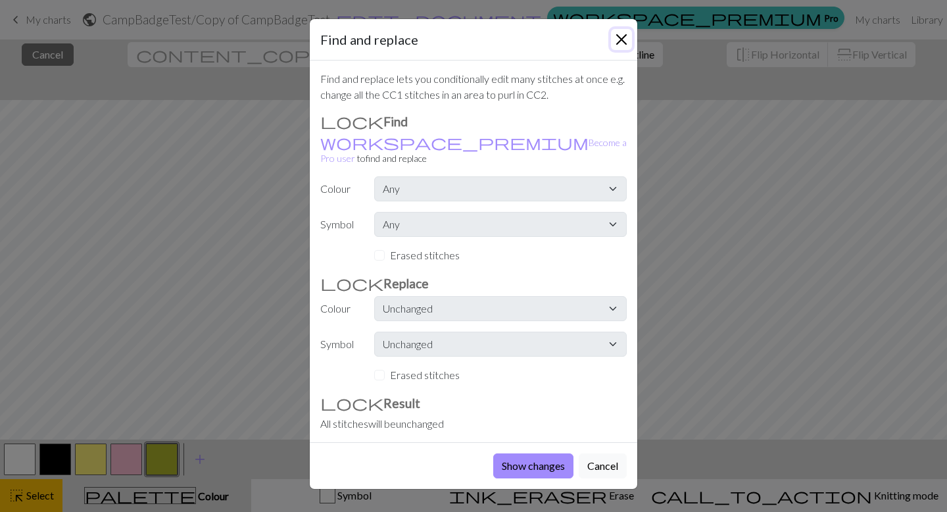
click at [616, 45] on button "Close" at bounding box center [621, 39] width 21 height 21
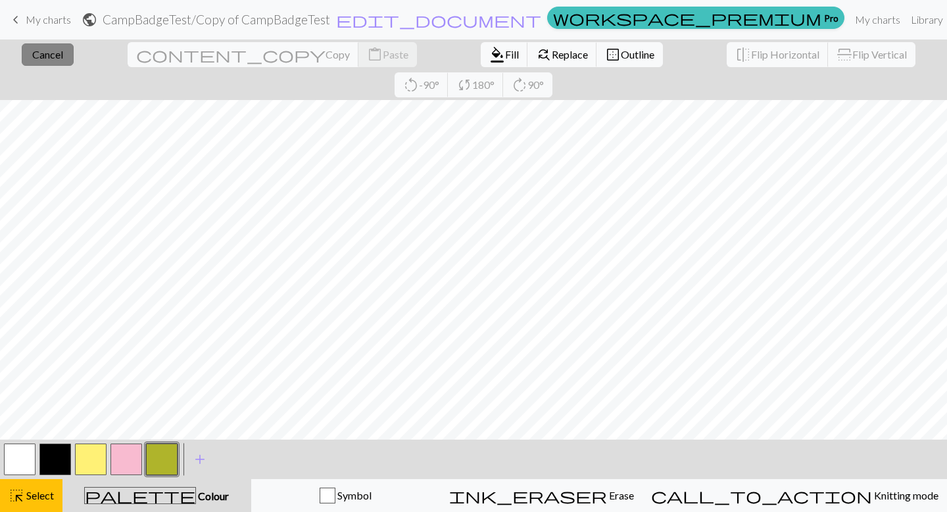
click at [53, 53] on span "Cancel" at bounding box center [47, 54] width 31 height 12
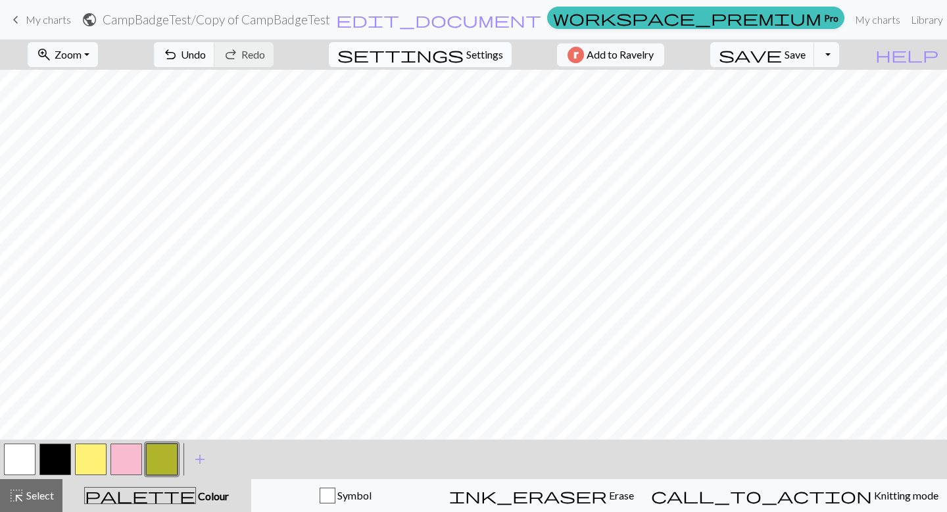
click at [476, 53] on span "Settings" at bounding box center [484, 55] width 37 height 16
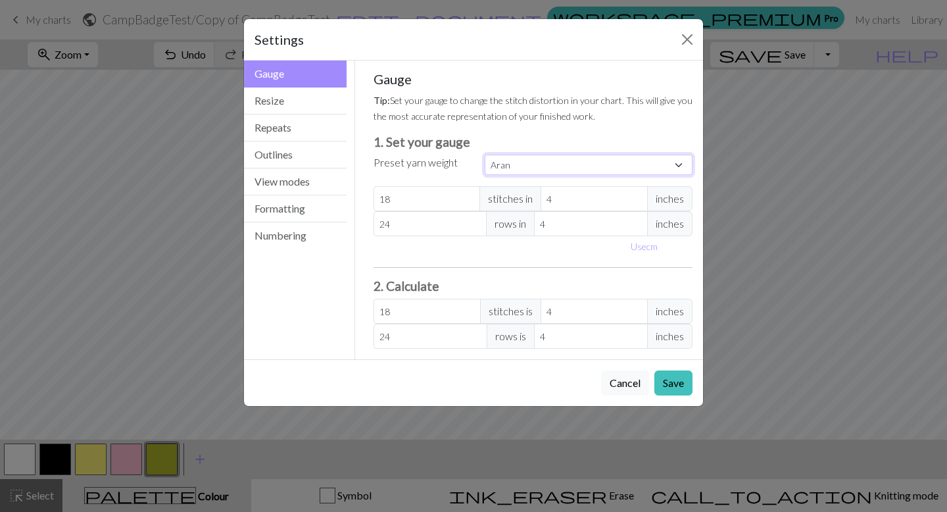
click at [522, 167] on select "Custom Square Lace Light Fingering Fingering Sport Double knit Worsted Aran Bul…" at bounding box center [589, 165] width 208 height 20
select select "square"
click at [485, 155] on select "Custom Square Lace Light Fingering Fingering Sport Double knit Worsted Aran Bul…" at bounding box center [589, 165] width 208 height 20
type input "32"
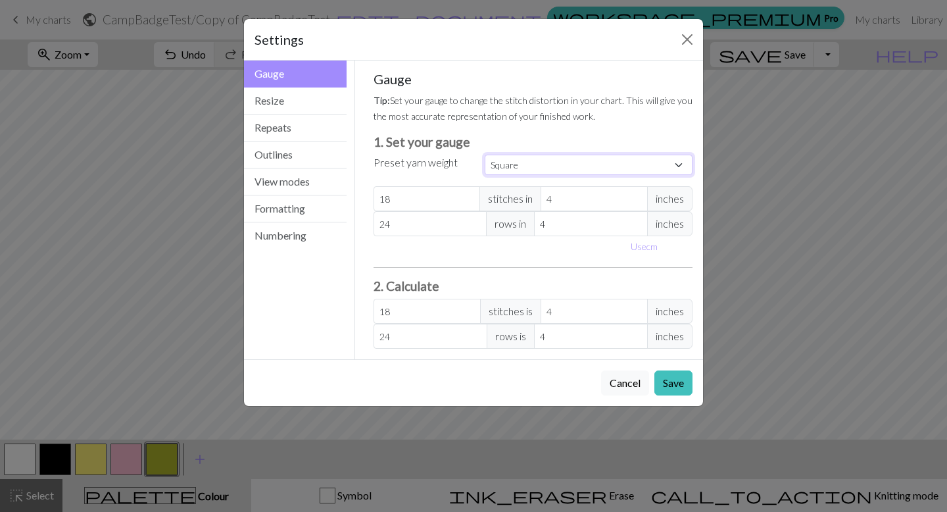
type input "32"
click at [672, 386] on button "Save" at bounding box center [673, 382] width 38 height 25
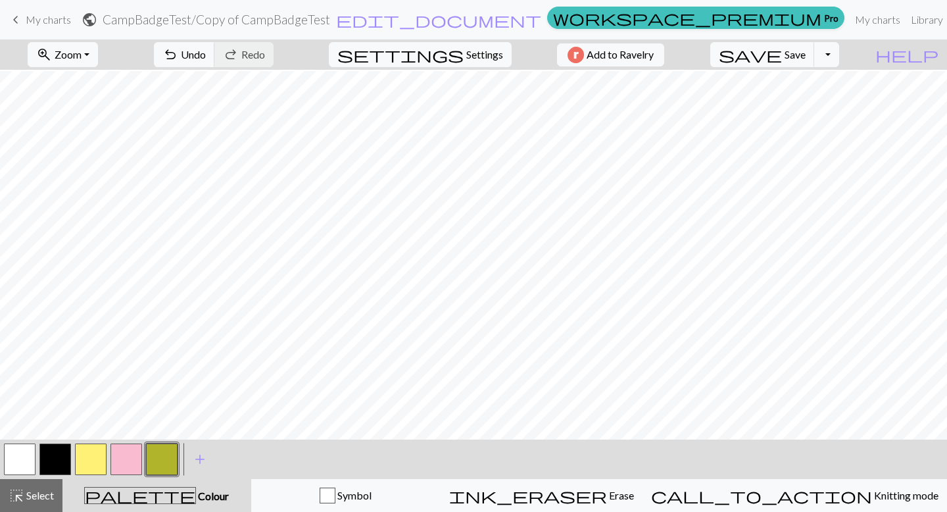
scroll to position [100, 0]
click at [206, 59] on span "Undo" at bounding box center [193, 54] width 25 height 12
click at [97, 61] on button "zoom_in Zoom Zoom" at bounding box center [63, 54] width 70 height 25
click at [99, 103] on button "Fit width" at bounding box center [80, 104] width 104 height 21
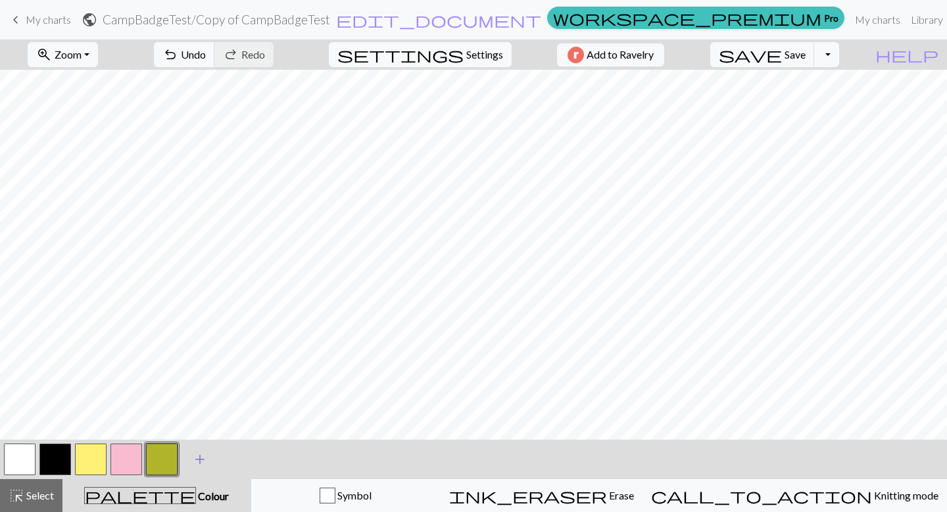
click at [199, 459] on span "add" at bounding box center [200, 459] width 16 height 18
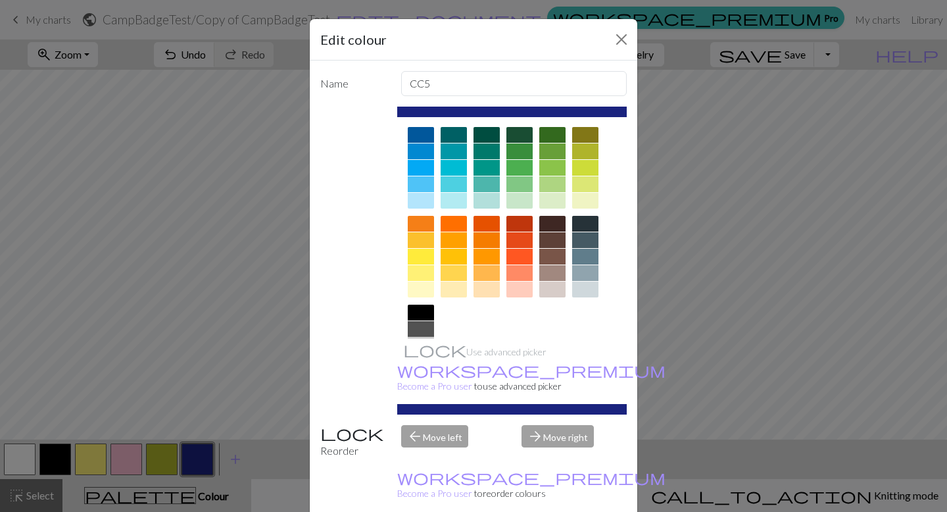
scroll to position [99, 0]
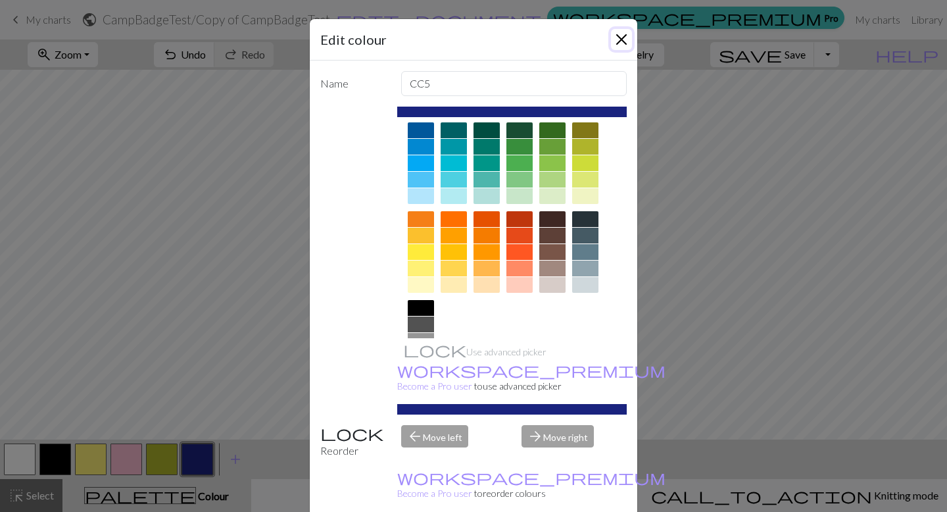
click at [620, 41] on button "Close" at bounding box center [621, 39] width 21 height 21
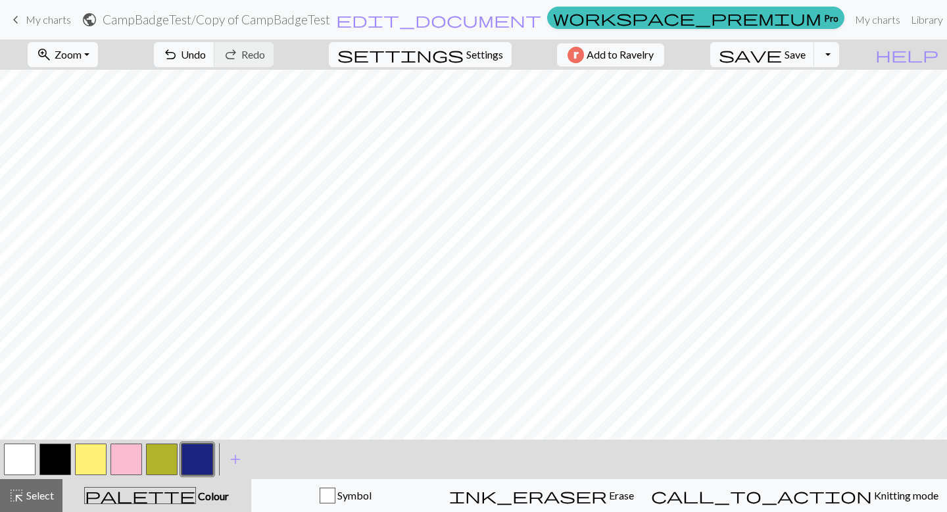
click at [87, 62] on button "zoom_in Zoom Zoom" at bounding box center [63, 54] width 70 height 25
click at [100, 87] on button "Fit all" at bounding box center [80, 83] width 104 height 21
